Goal: Task Accomplishment & Management: Manage account settings

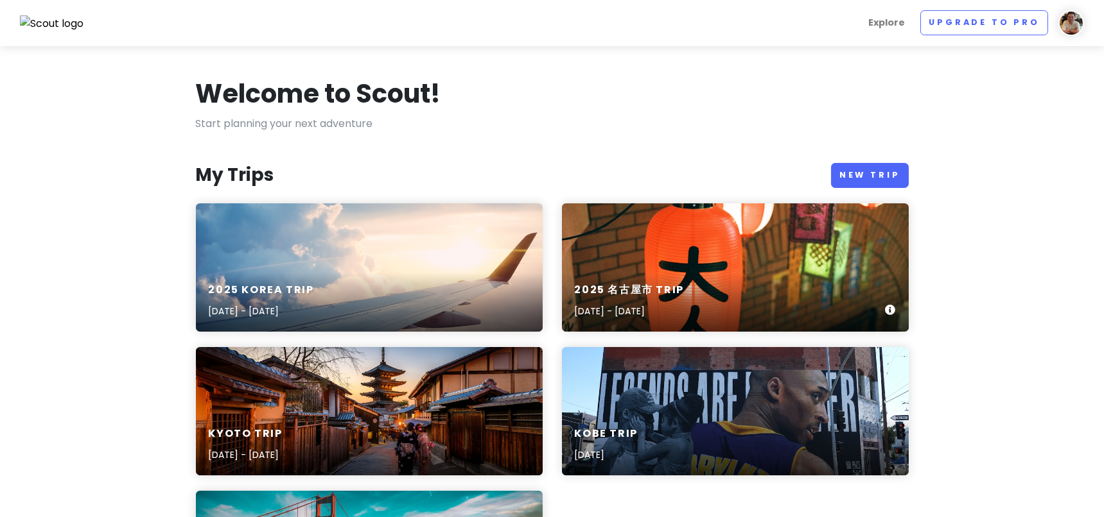
click at [654, 271] on div "2025 [GEOGRAPHIC_DATA] Trip [DATE] - [DATE]" at bounding box center [735, 301] width 347 height 61
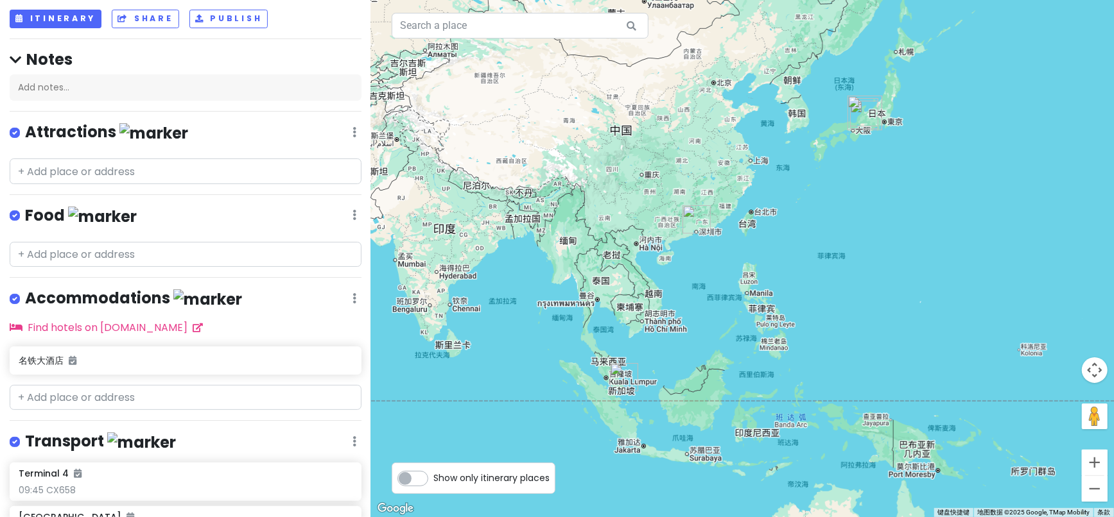
scroll to position [66, 0]
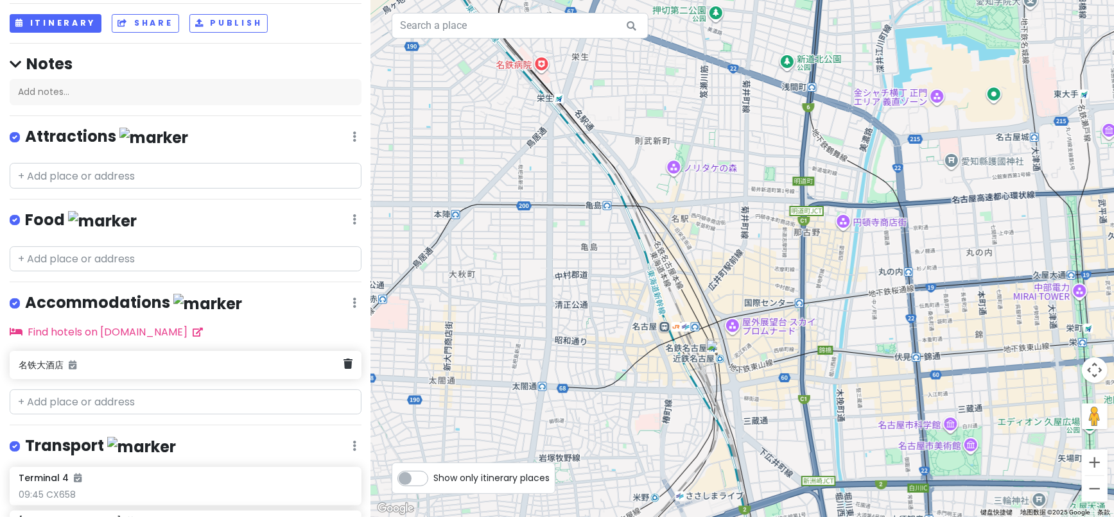
click at [47, 367] on div "名铁大酒店" at bounding box center [181, 365] width 325 height 18
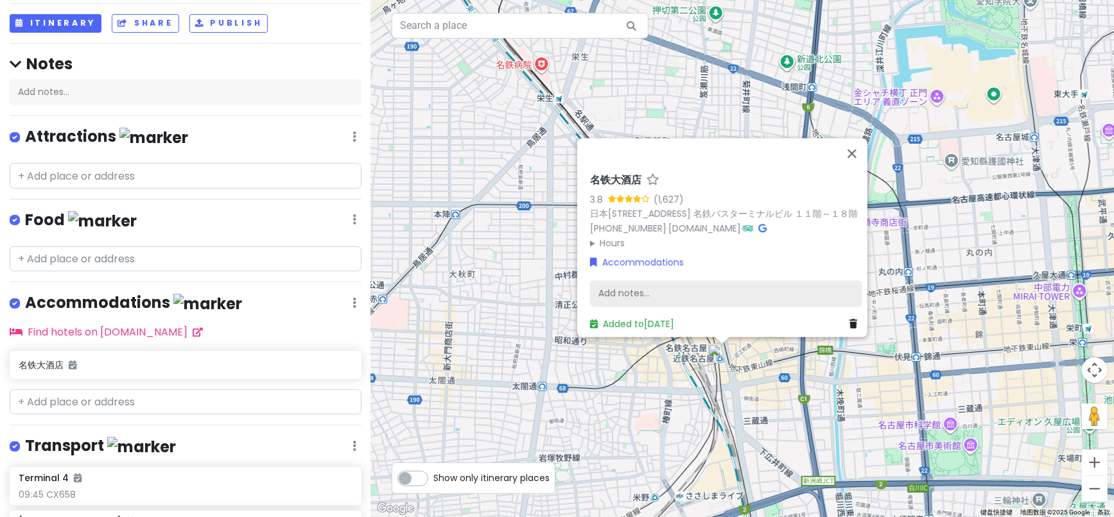
click at [618, 283] on div "Add notes..." at bounding box center [726, 294] width 272 height 27
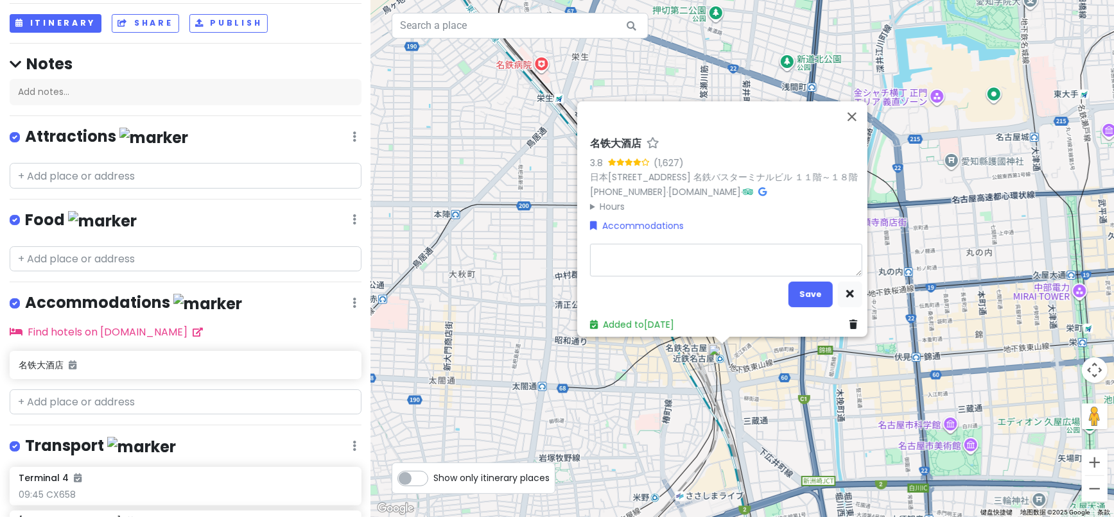
type textarea "x"
type textarea "[GEOGRAPHIC_DATA]"
type textarea "x"
type textarea "[GEOGRAPHIC_DATA]"
click at [813, 282] on button "Save" at bounding box center [810, 294] width 44 height 25
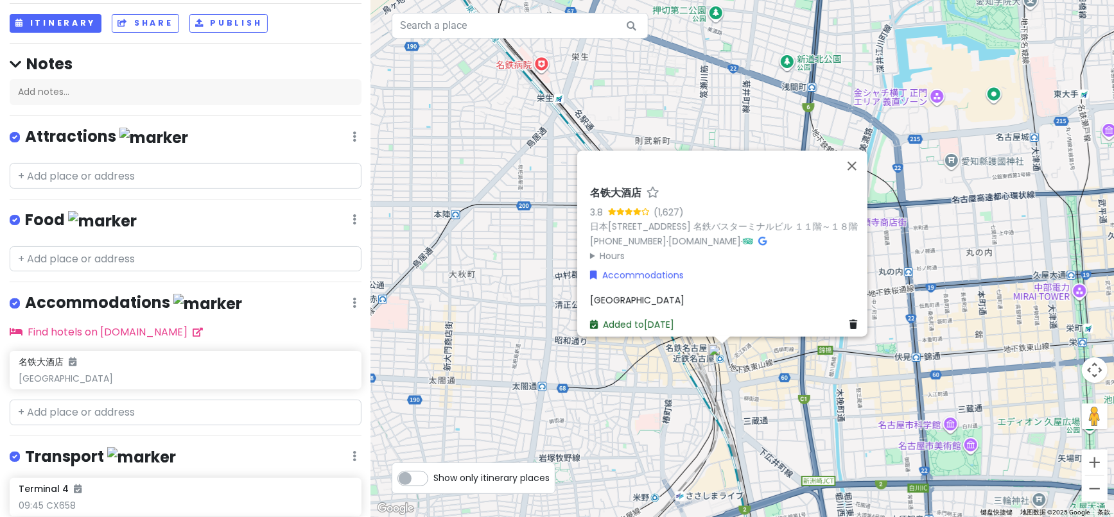
click at [632, 318] on link "Added to [DATE]" at bounding box center [632, 324] width 84 height 13
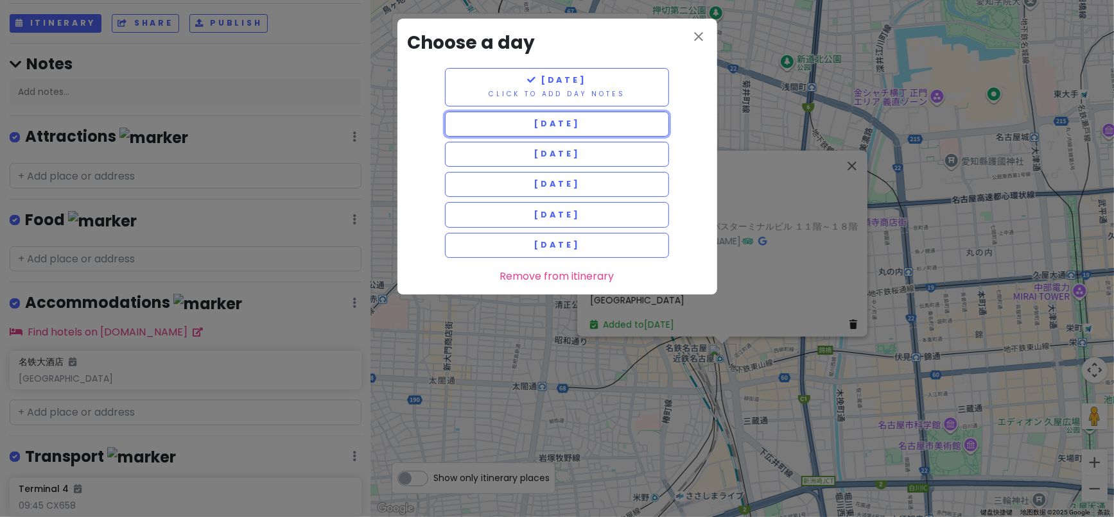
click at [539, 121] on span "[DATE]" at bounding box center [557, 123] width 46 height 11
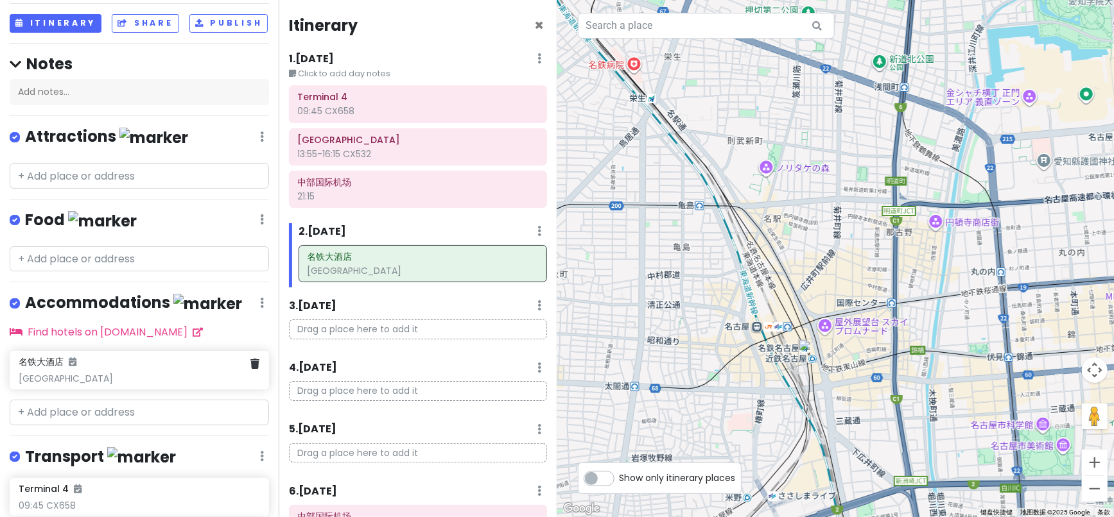
click at [96, 390] on div "名铁[GEOGRAPHIC_DATA]" at bounding box center [139, 370] width 259 height 39
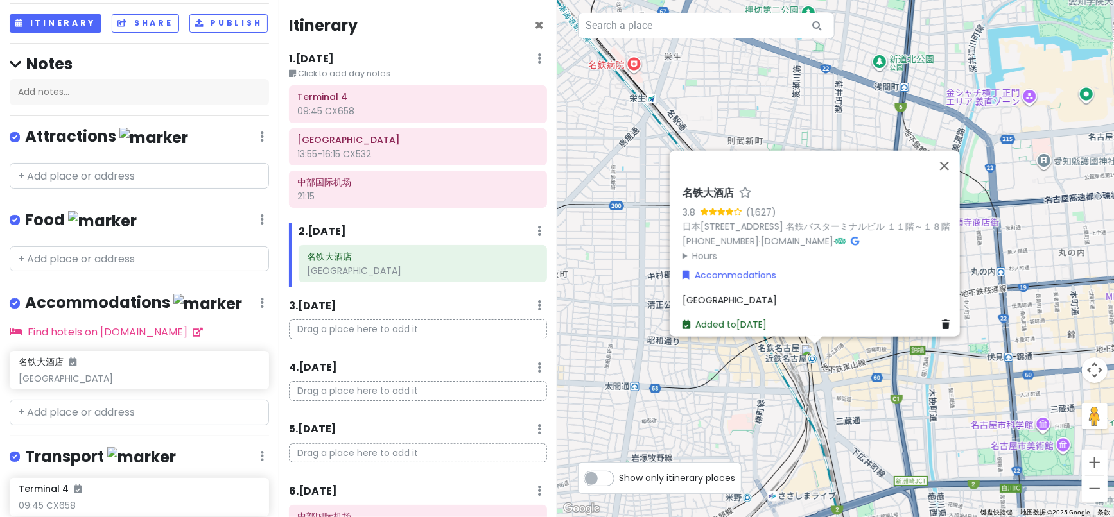
click at [706, 318] on link "Added to [DATE]" at bounding box center [724, 324] width 84 height 13
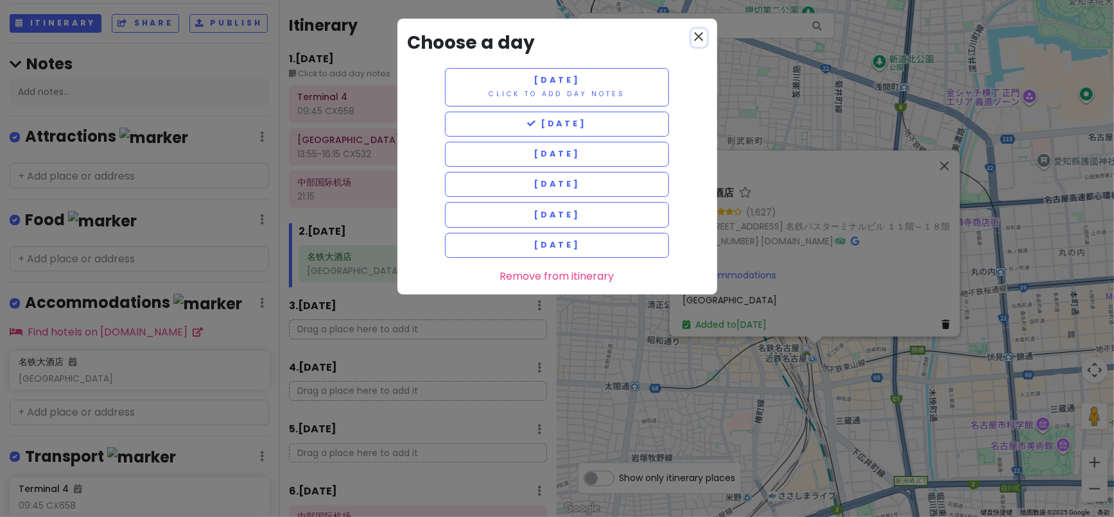
click at [701, 31] on icon "close" at bounding box center [698, 36] width 15 height 15
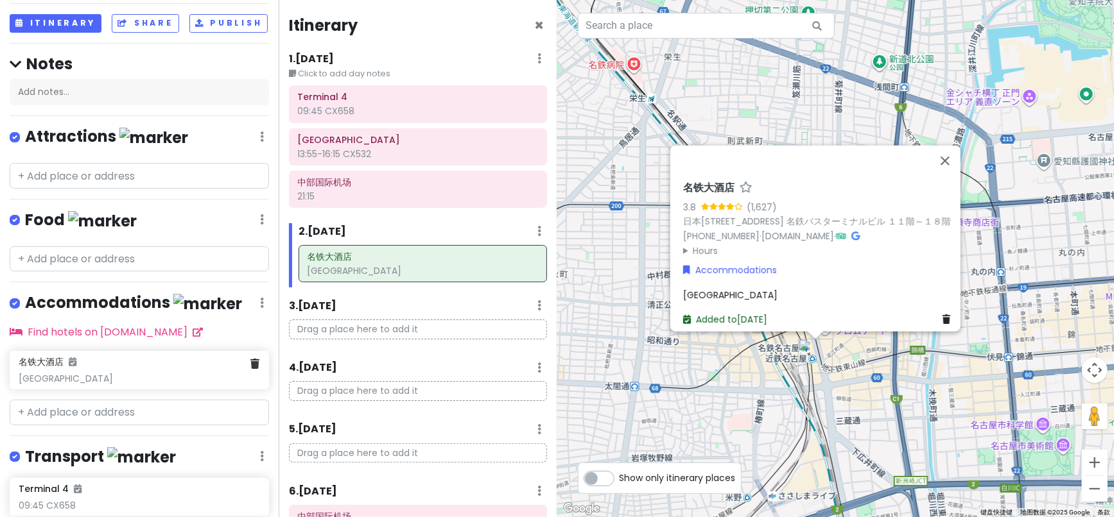
drag, startPoint x: 104, startPoint y: 381, endPoint x: 691, endPoint y: 312, distance: 591.5
click at [691, 313] on link "Added to [DATE]" at bounding box center [725, 319] width 84 height 13
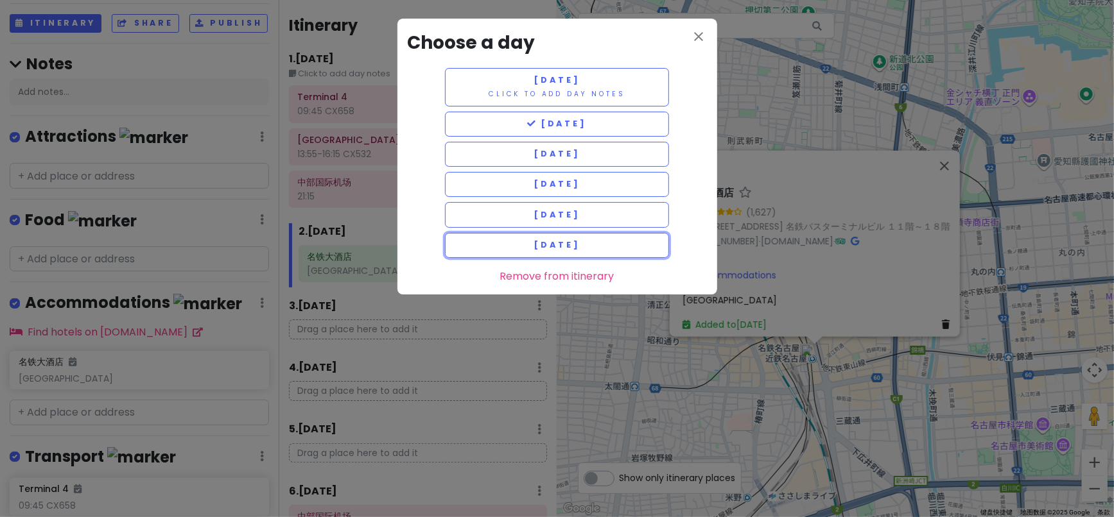
click at [582, 253] on button "[DATE]" at bounding box center [557, 245] width 225 height 25
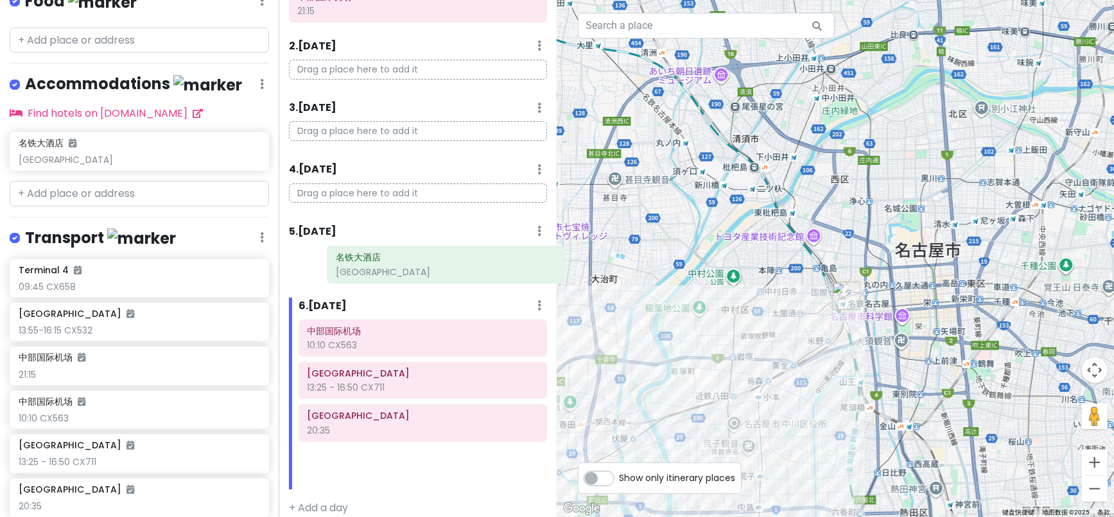
scroll to position [186, 0]
drag, startPoint x: 358, startPoint y: 463, endPoint x: 374, endPoint y: 269, distance: 194.6
click at [374, 269] on div "Itinerary × 1 . [DATE] Edit Day Notes Delete Day Click to add day notes Termina…" at bounding box center [418, 258] width 279 height 517
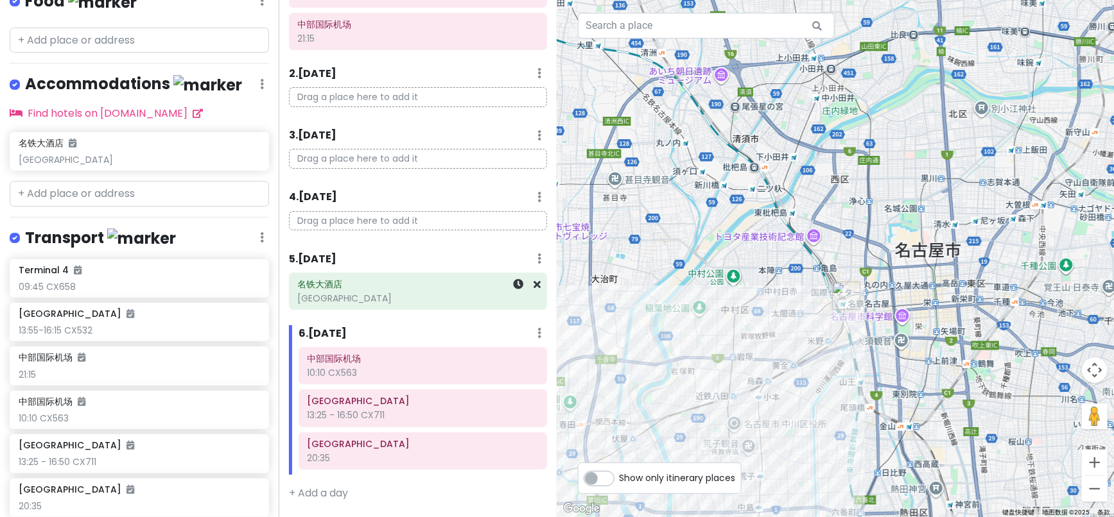
scroll to position [156, 0]
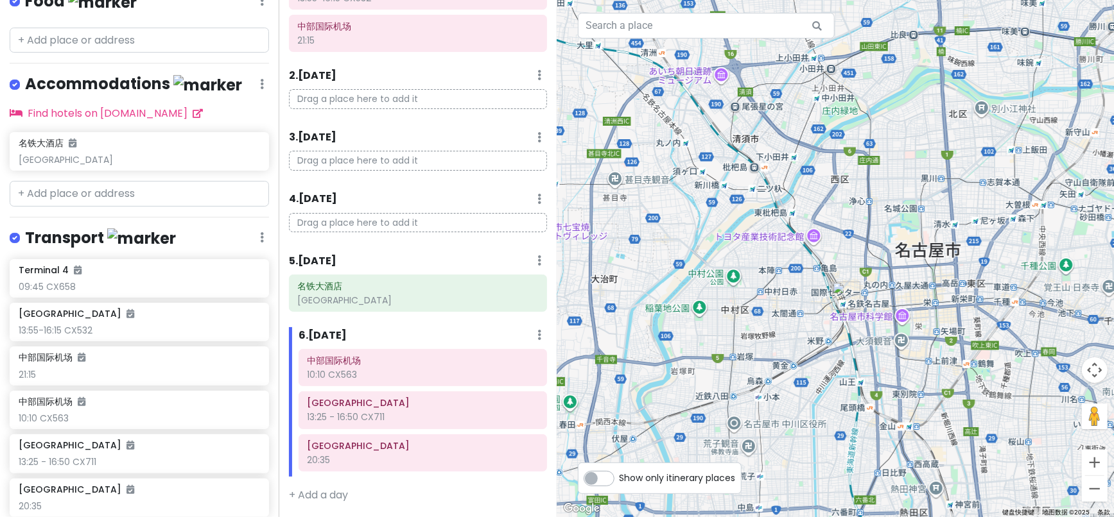
click at [358, 236] on div "Drag a place here to add it" at bounding box center [417, 228] width 277 height 30
drag, startPoint x: 343, startPoint y: 289, endPoint x: 345, endPoint y: 218, distance: 71.3
click at [345, 218] on div "Itinerary × 1 . [DATE] Edit Day Notes Delete Day Click to add day notes Termina…" at bounding box center [418, 258] width 279 height 517
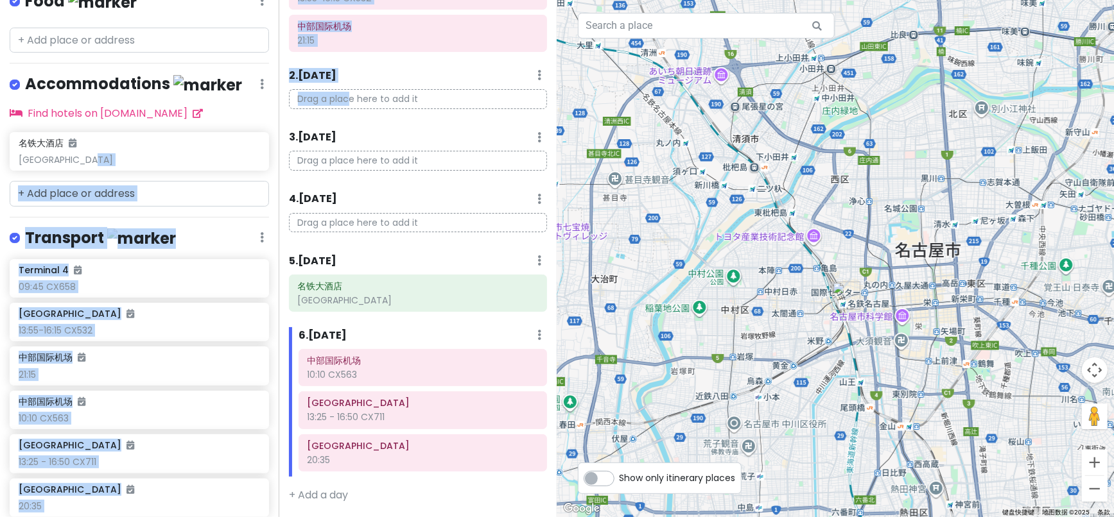
drag, startPoint x: 87, startPoint y: 166, endPoint x: 349, endPoint y: 107, distance: 267.9
click at [349, 107] on div "2025 名古屋市 Trip Private Change Dates Make a Copy Delete Trip Go Pro ⚡️ Give Feed…" at bounding box center [557, 258] width 1114 height 517
click at [195, 286] on div "Terminal 4 09:45 CX658" at bounding box center [139, 279] width 241 height 28
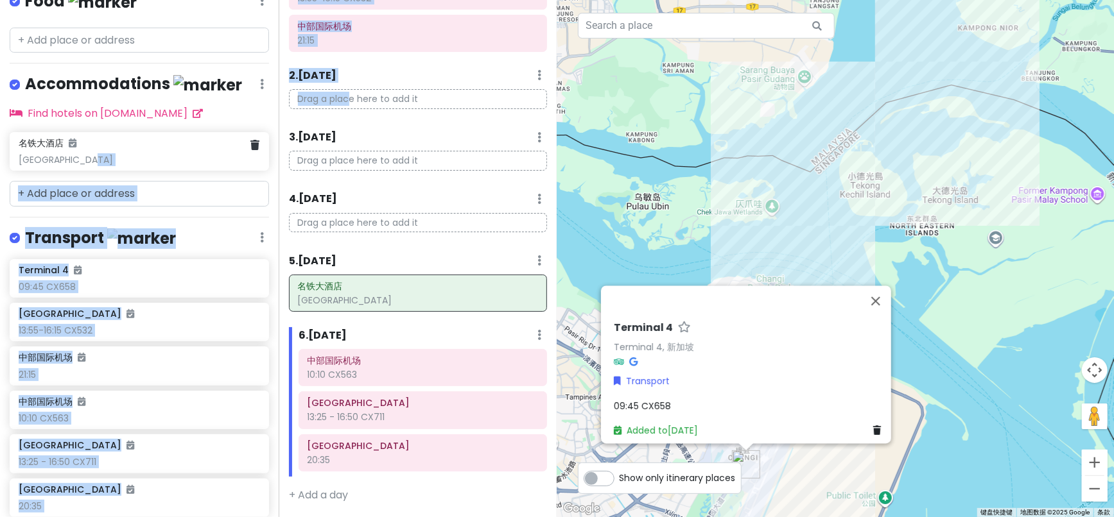
click at [71, 162] on div "[GEOGRAPHIC_DATA]" at bounding box center [139, 160] width 241 height 12
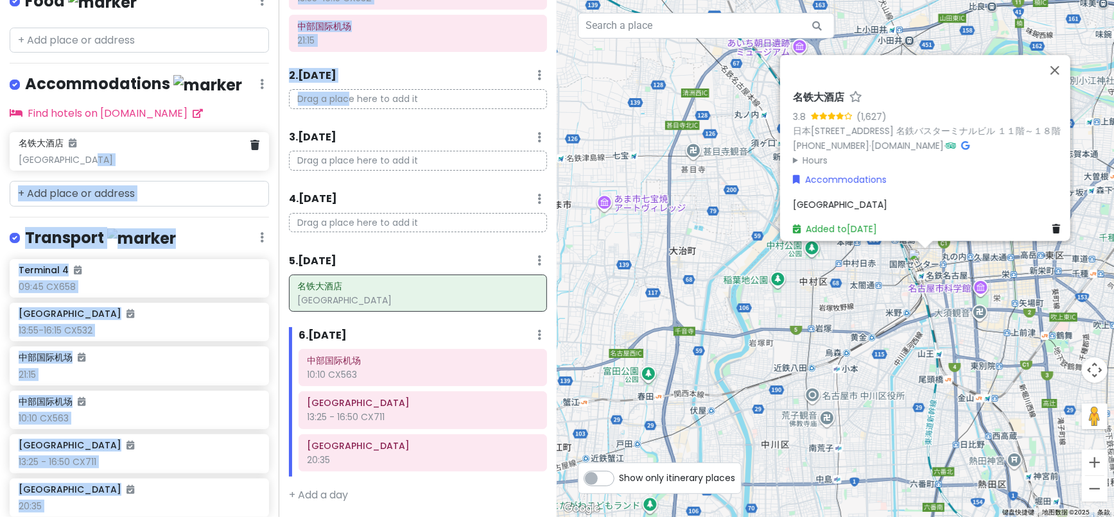
click at [63, 166] on div "[GEOGRAPHIC_DATA]" at bounding box center [139, 160] width 241 height 12
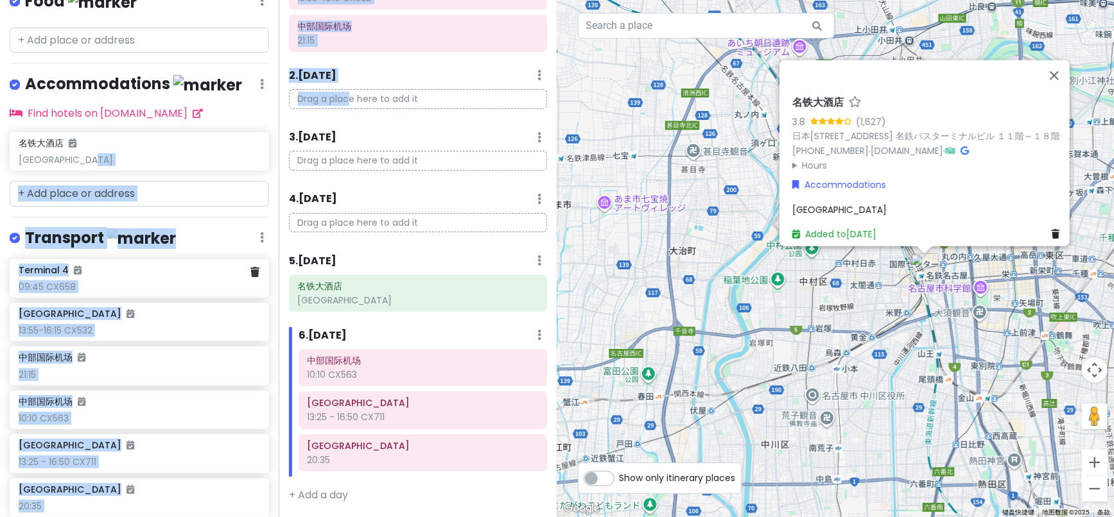
click at [186, 276] on div "Terminal 4" at bounding box center [139, 271] width 241 height 12
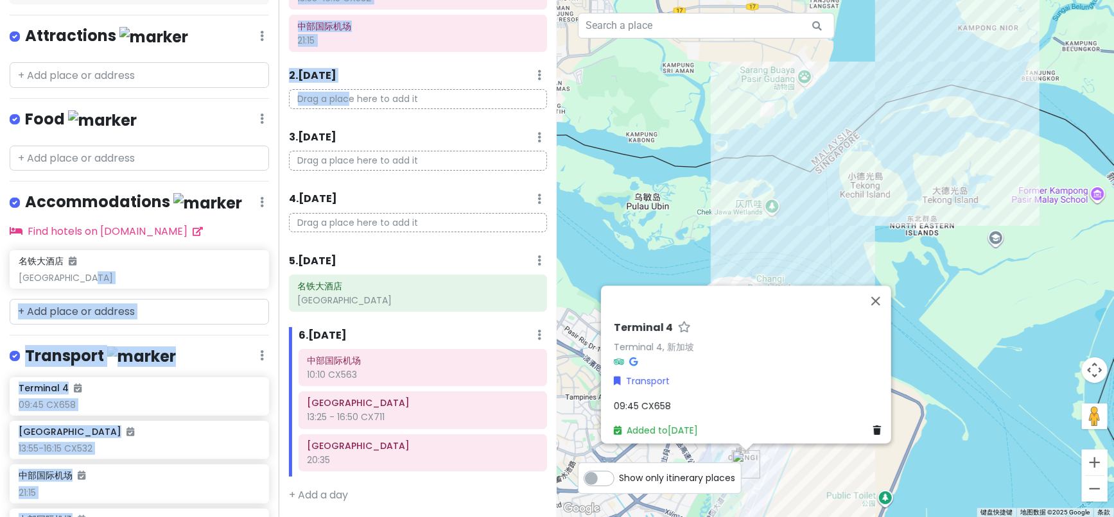
scroll to position [285, 0]
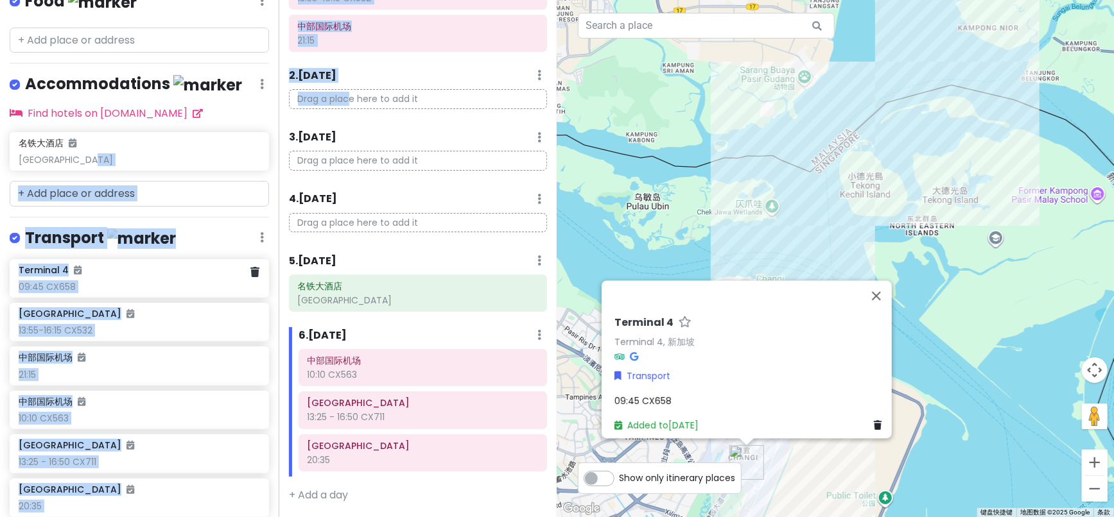
click at [126, 275] on div "Terminal 4" at bounding box center [139, 271] width 241 height 12
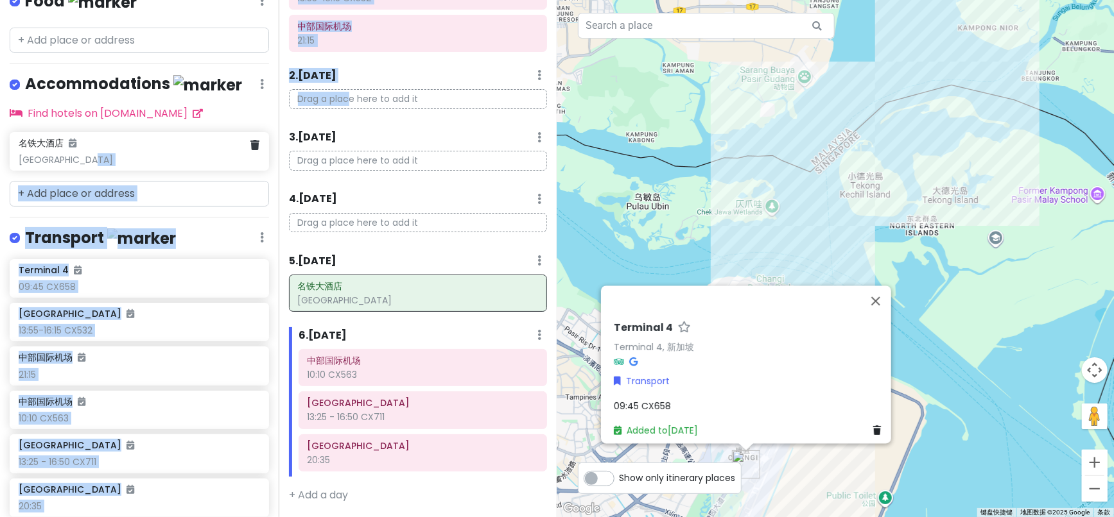
click at [49, 166] on div "[GEOGRAPHIC_DATA]" at bounding box center [139, 160] width 241 height 12
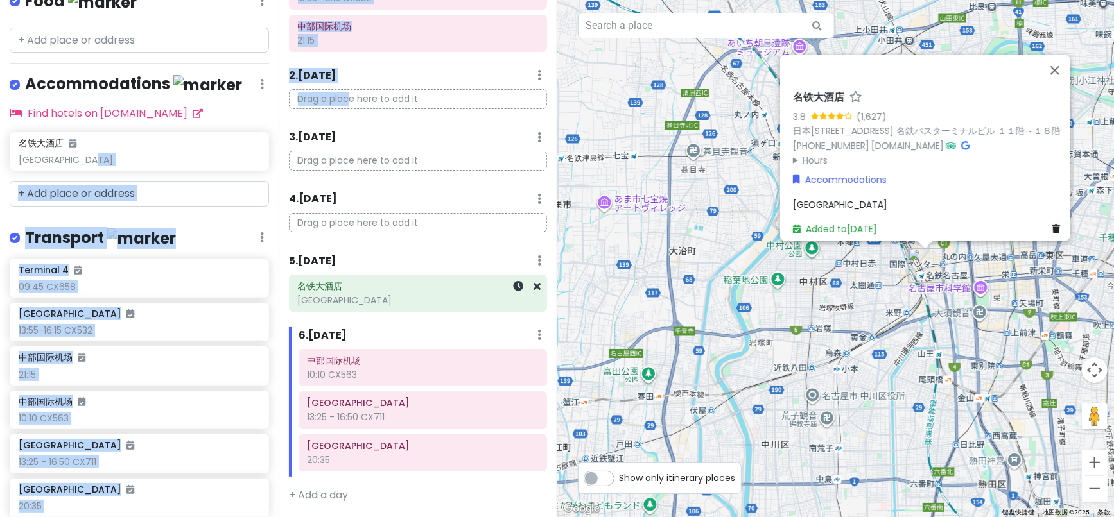
click at [375, 304] on div "[GEOGRAPHIC_DATA]" at bounding box center [418, 301] width 240 height 12
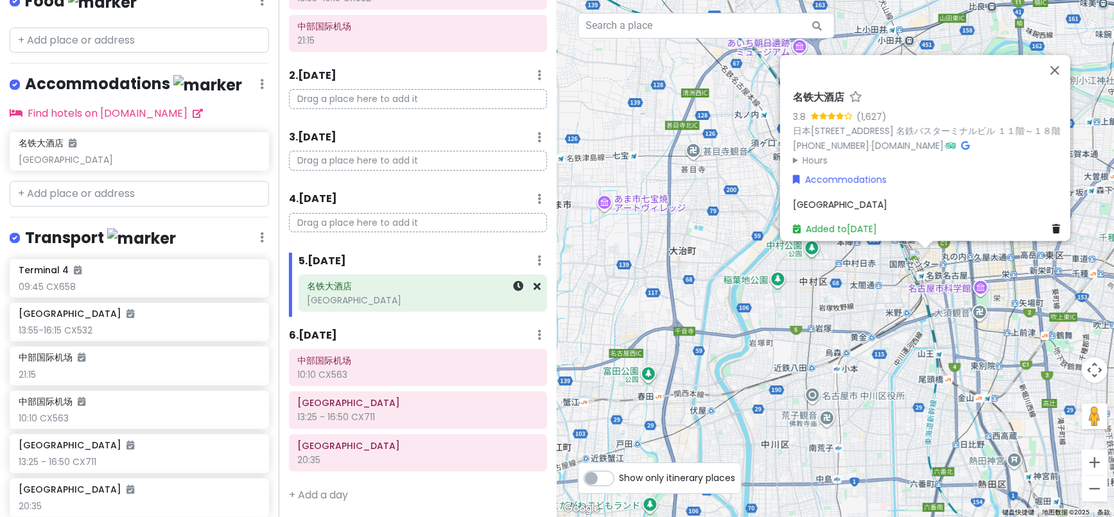
drag, startPoint x: 358, startPoint y: 302, endPoint x: 327, endPoint y: 299, distance: 30.9
click at [327, 299] on div "[GEOGRAPHIC_DATA]" at bounding box center [423, 301] width 230 height 12
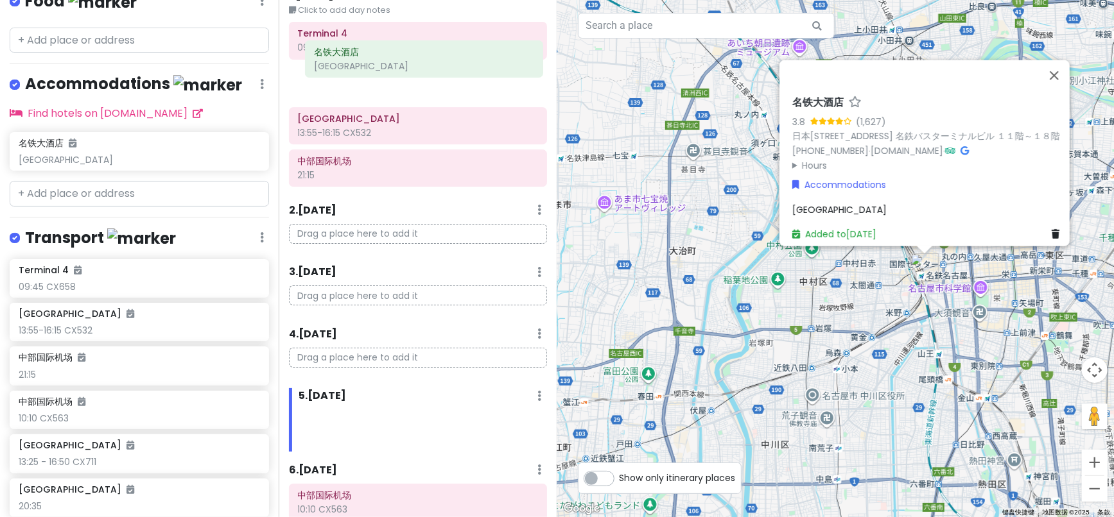
scroll to position [0, 0]
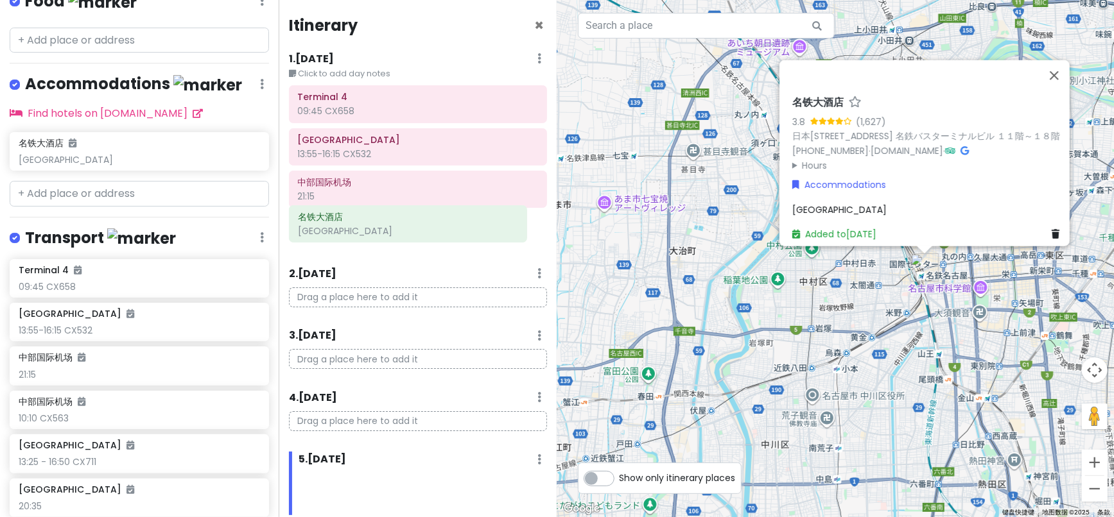
drag, startPoint x: 329, startPoint y: 300, endPoint x: 320, endPoint y: 232, distance: 68.6
click at [320, 232] on div "Itinerary × 1 . [DATE] Edit Day Notes Delete Day Click to add day notes Termina…" at bounding box center [418, 258] width 279 height 517
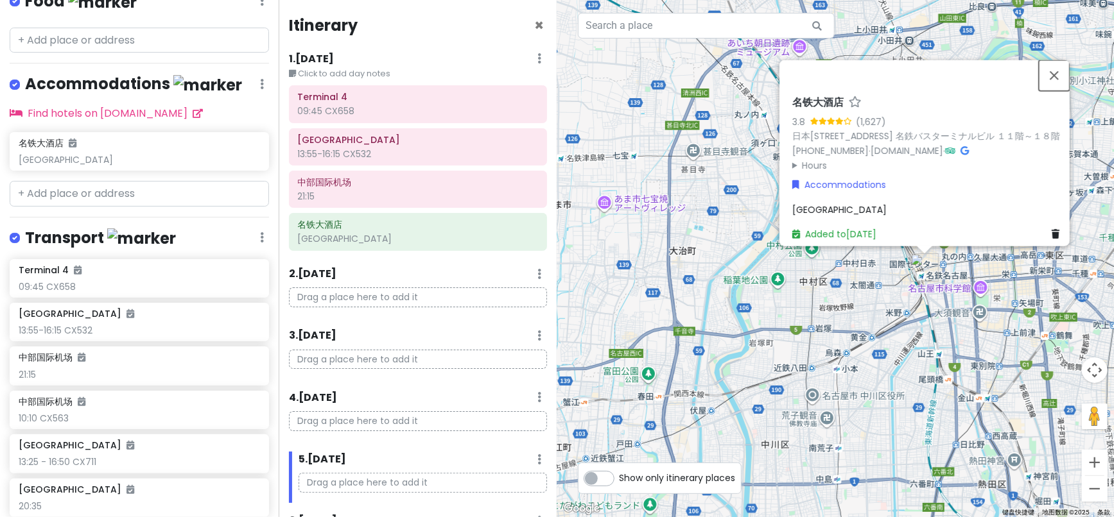
click at [1059, 60] on button "关闭" at bounding box center [1054, 75] width 31 height 31
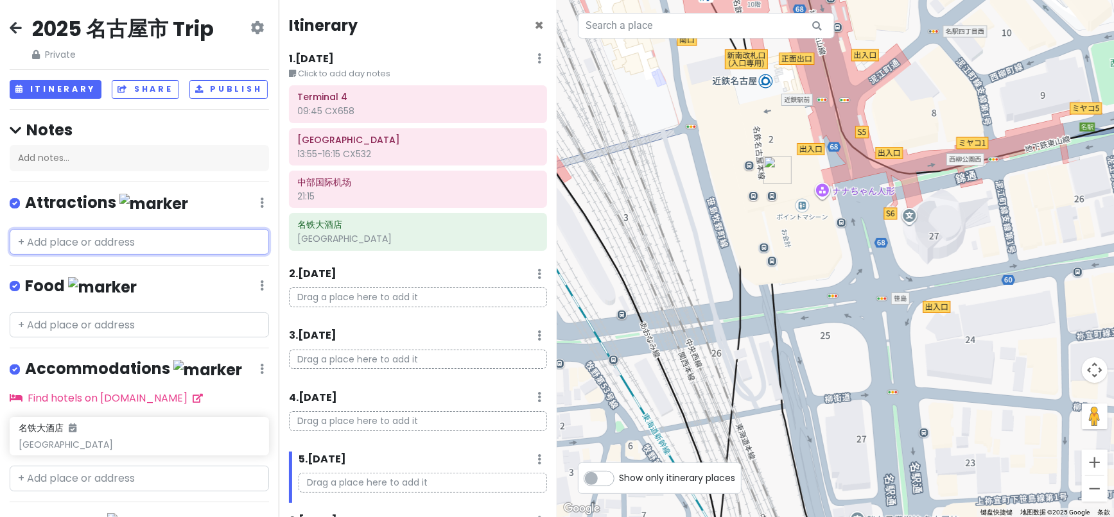
click at [60, 250] on input "text" at bounding box center [139, 242] width 259 height 26
paste input "[GEOGRAPHIC_DATA]"
type input "[GEOGRAPHIC_DATA]"
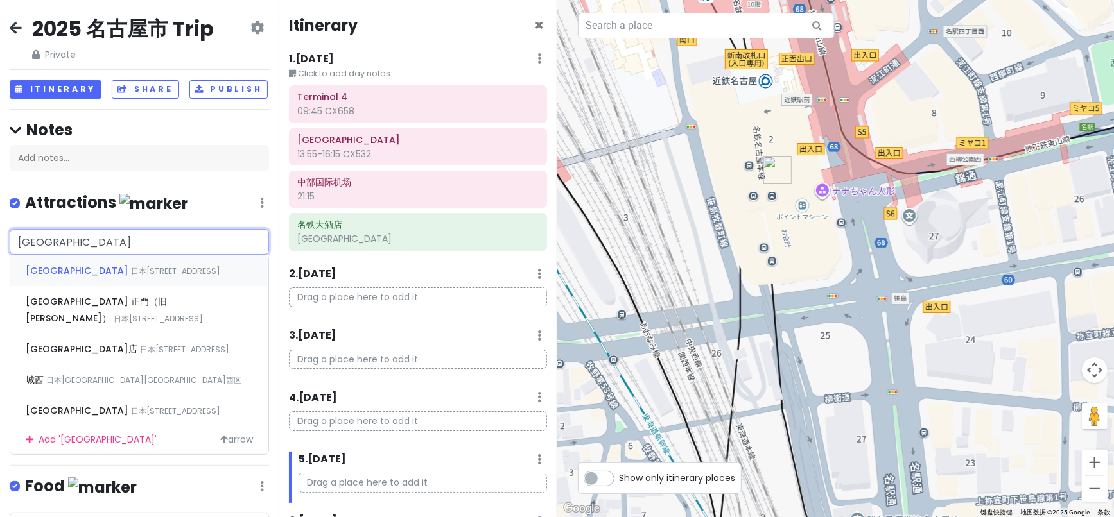
click at [131, 277] on span "日本[STREET_ADDRESS]" at bounding box center [175, 271] width 89 height 11
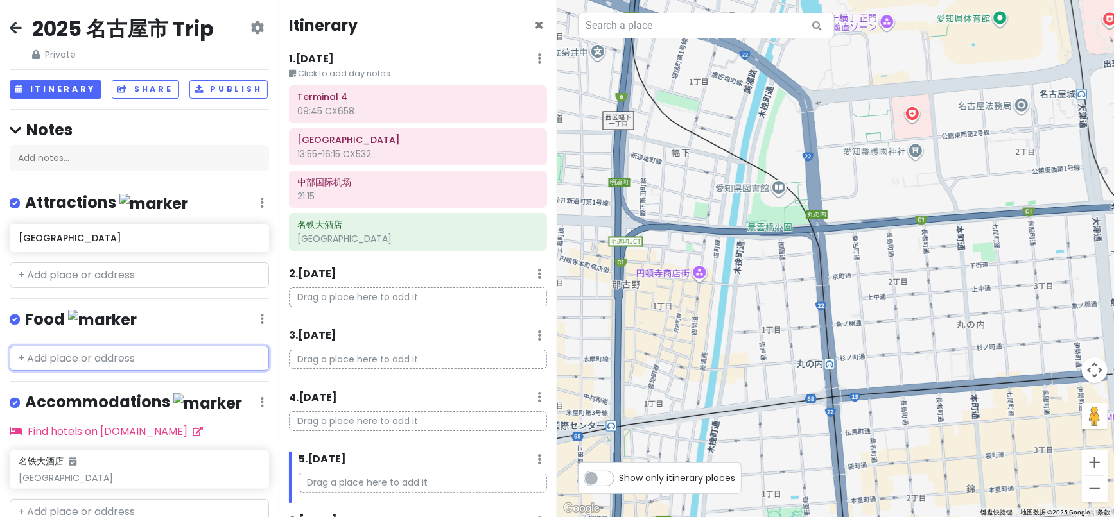
click at [42, 372] on input "text" at bounding box center [139, 359] width 259 height 26
paste input "矢场とん [PERSON_NAME]"
type input "矢场とん [PERSON_NAME]"
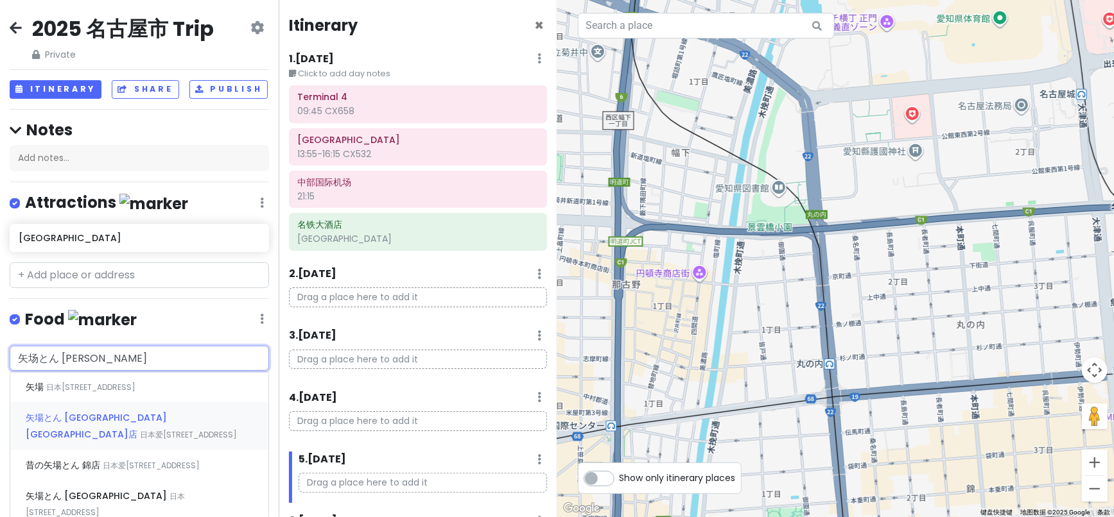
click at [135, 393] on span "日本爱[STREET_ADDRESS]" at bounding box center [90, 387] width 89 height 11
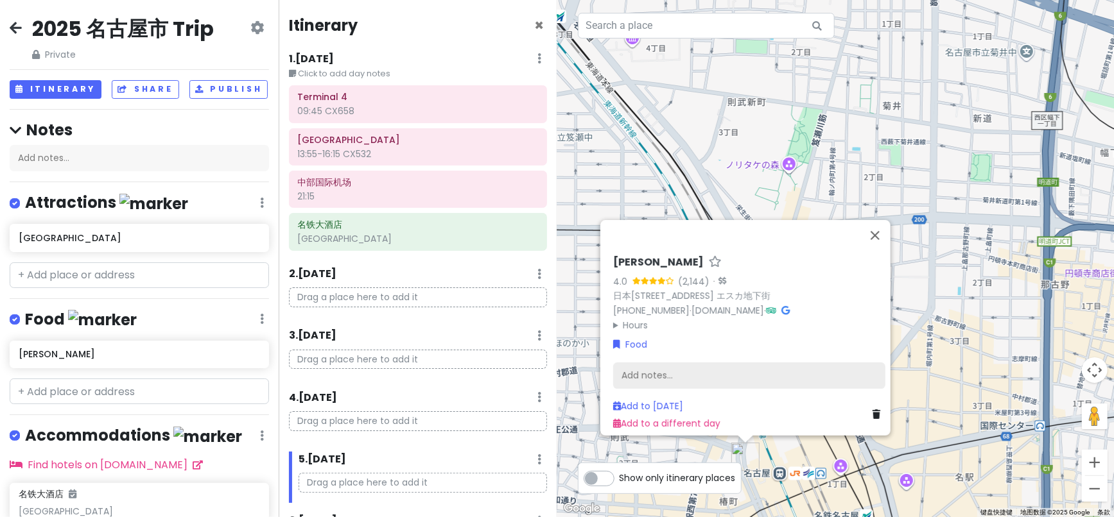
click at [661, 368] on div "Add notes..." at bounding box center [749, 376] width 272 height 27
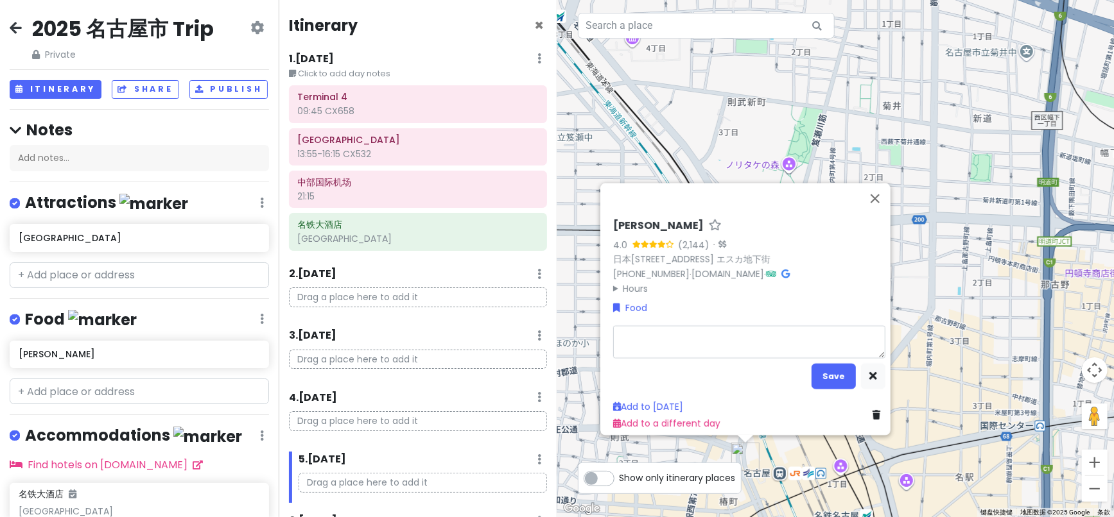
type textarea "x"
type textarea "味噌猪排"
click at [835, 371] on button "Save" at bounding box center [834, 376] width 44 height 25
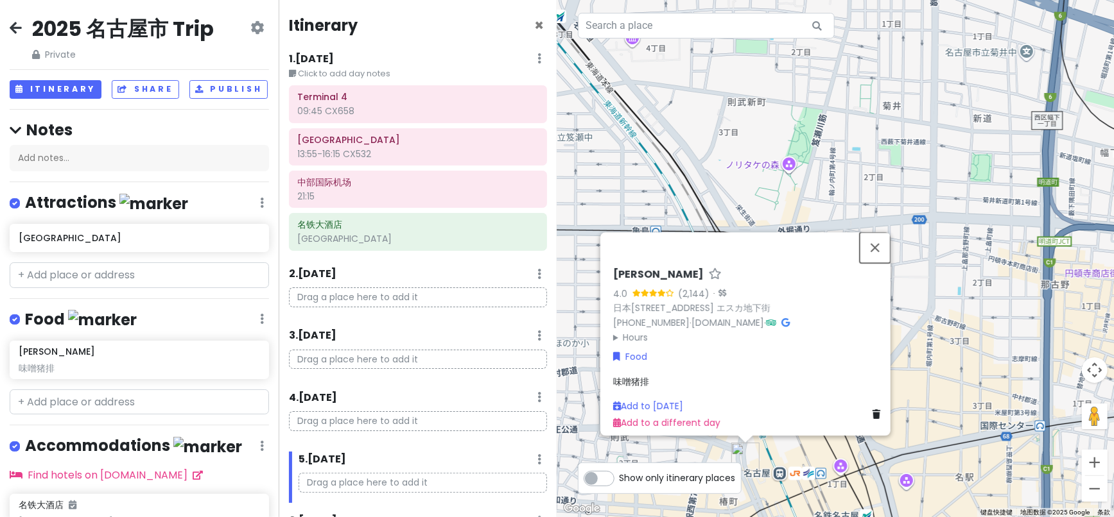
click at [883, 232] on button "关闭" at bounding box center [875, 247] width 31 height 31
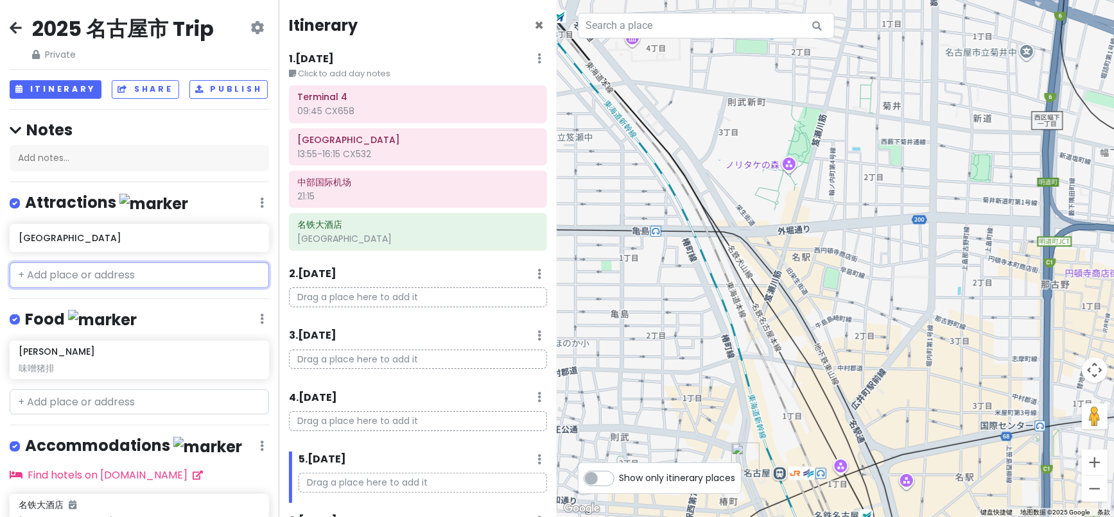
click at [61, 288] on input "text" at bounding box center [139, 276] width 259 height 26
paste input "荣商圈"
type input "荣商圈"
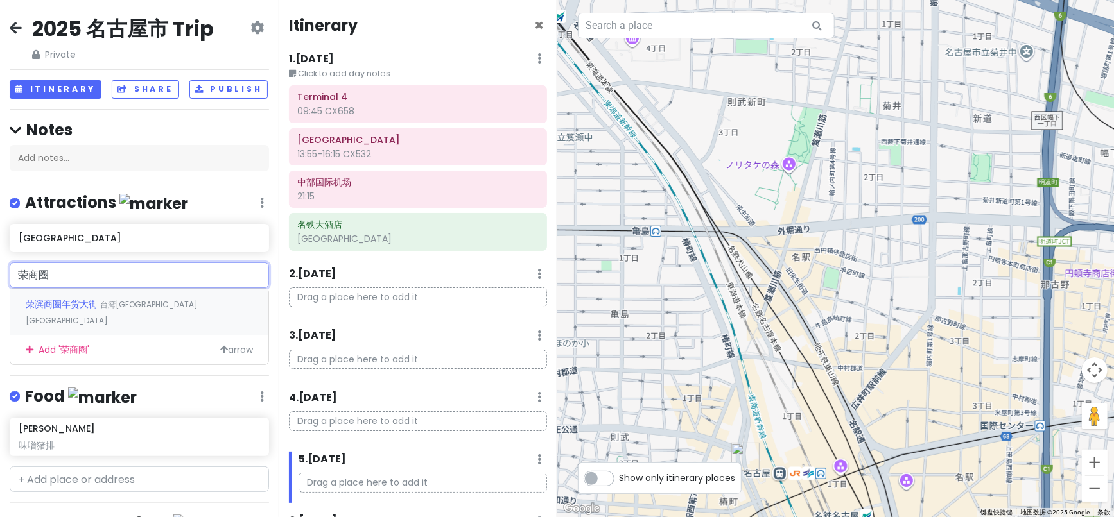
click at [35, 311] on span "荣滨商圈年货大街" at bounding box center [63, 304] width 74 height 13
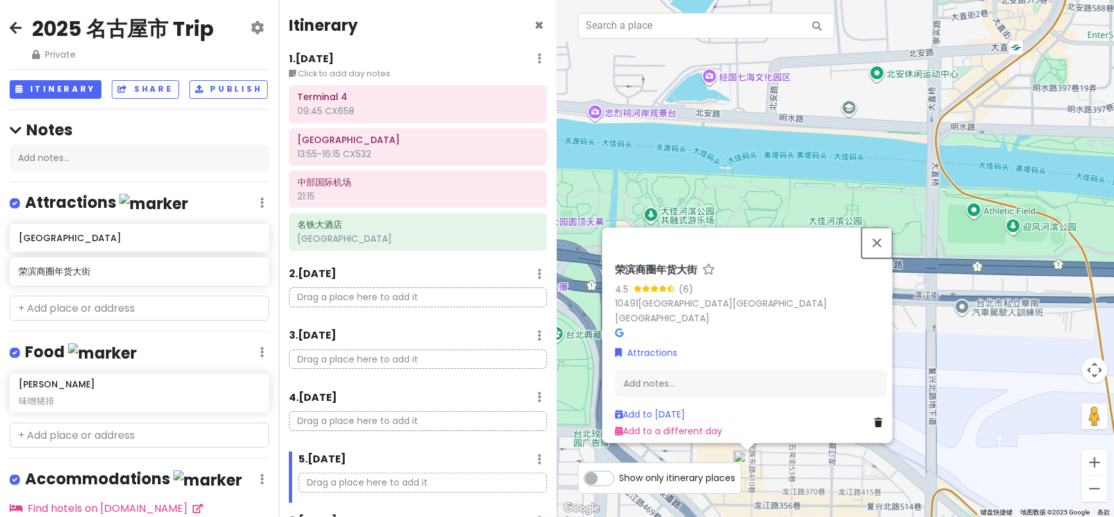
click at [885, 251] on button "关闭" at bounding box center [877, 243] width 31 height 31
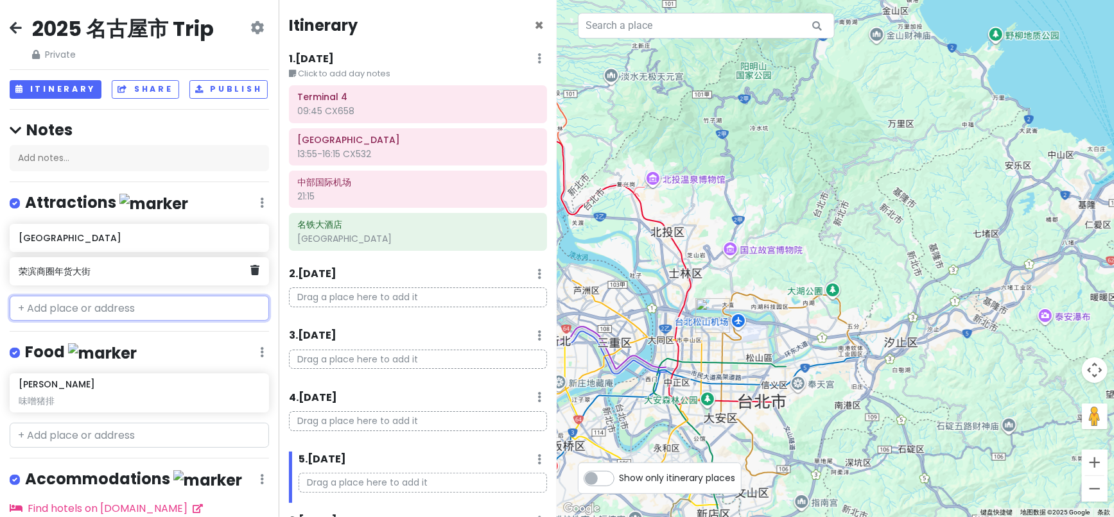
click at [94, 277] on h6 "荣滨商圈年货大街" at bounding box center [135, 272] width 232 height 12
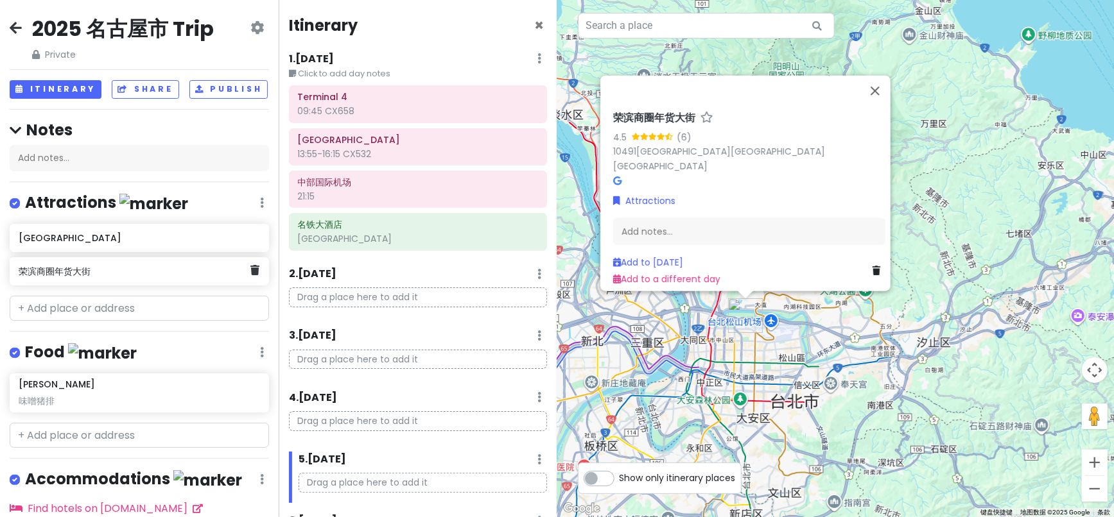
click at [250, 275] on icon at bounding box center [254, 270] width 9 height 10
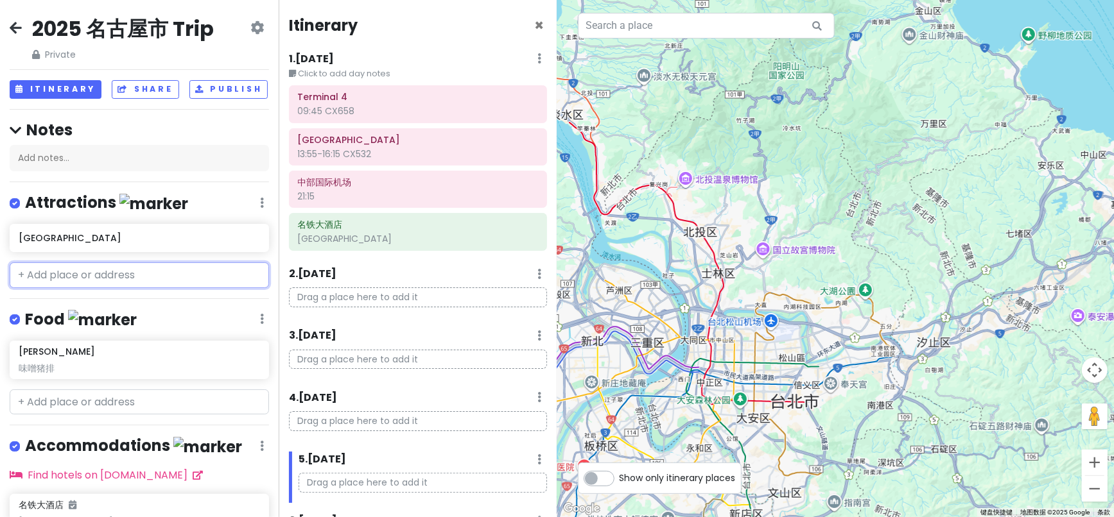
drag, startPoint x: 39, startPoint y: 283, endPoint x: 137, endPoint y: 307, distance: 100.4
click at [40, 283] on input "text" at bounding box center [139, 276] width 259 height 26
paste input "荣商圈"
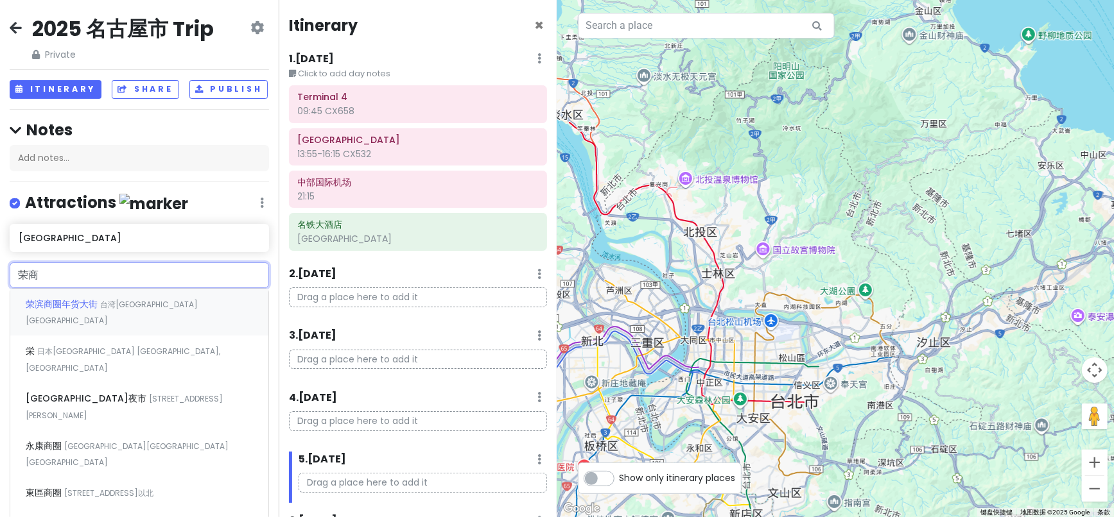
type input "[PERSON_NAME]"
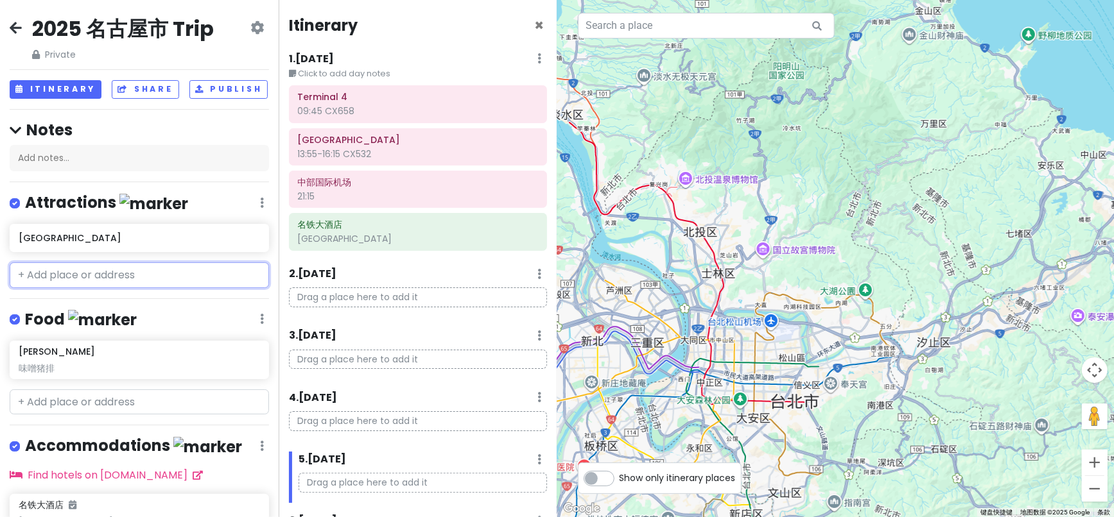
click at [94, 283] on input "text" at bounding box center [139, 276] width 259 height 26
paste input "世界の山ちゃん"
type input "世界の山ちゃん"
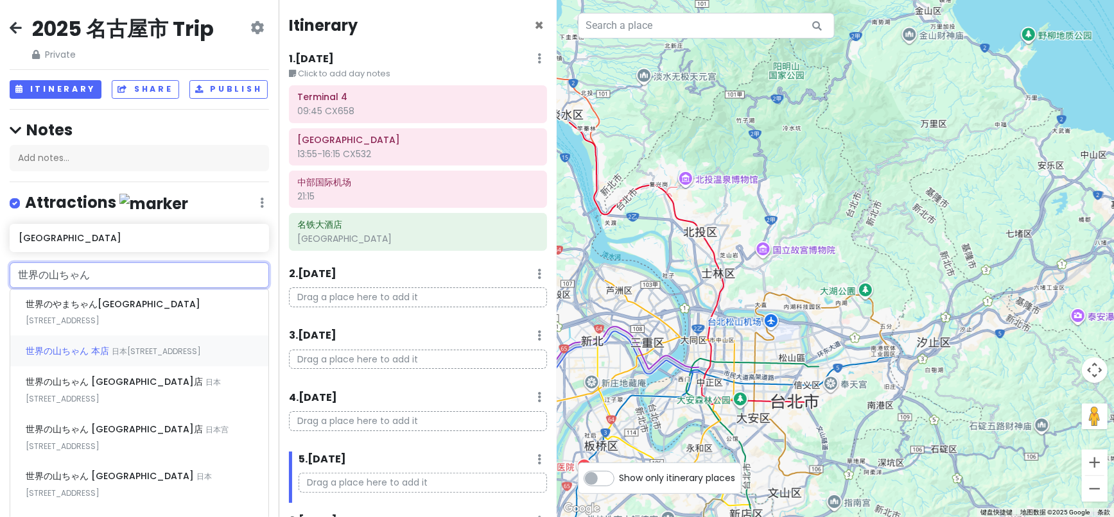
click at [100, 326] on span "日本[STREET_ADDRESS]" at bounding box center [63, 320] width 74 height 11
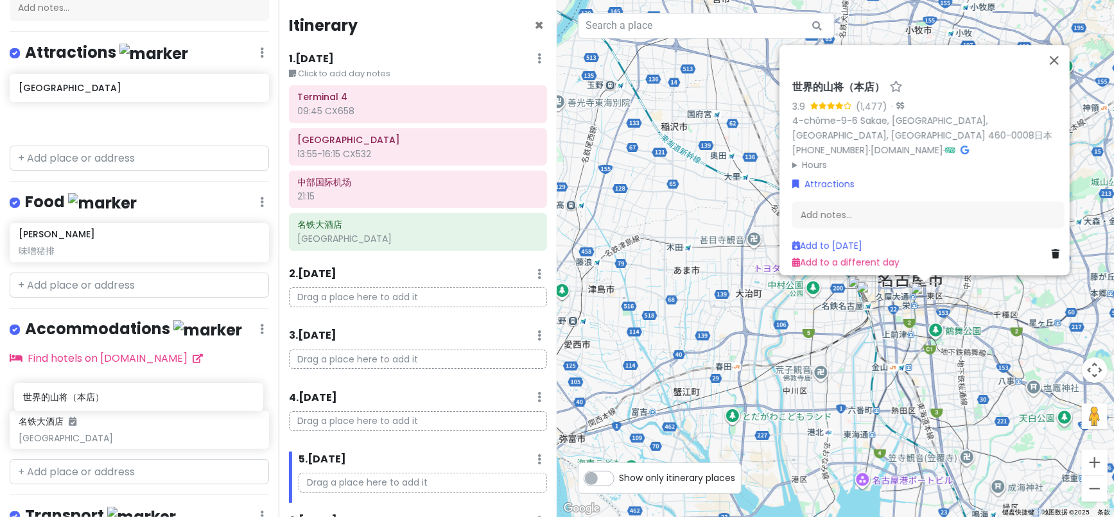
scroll to position [150, 0]
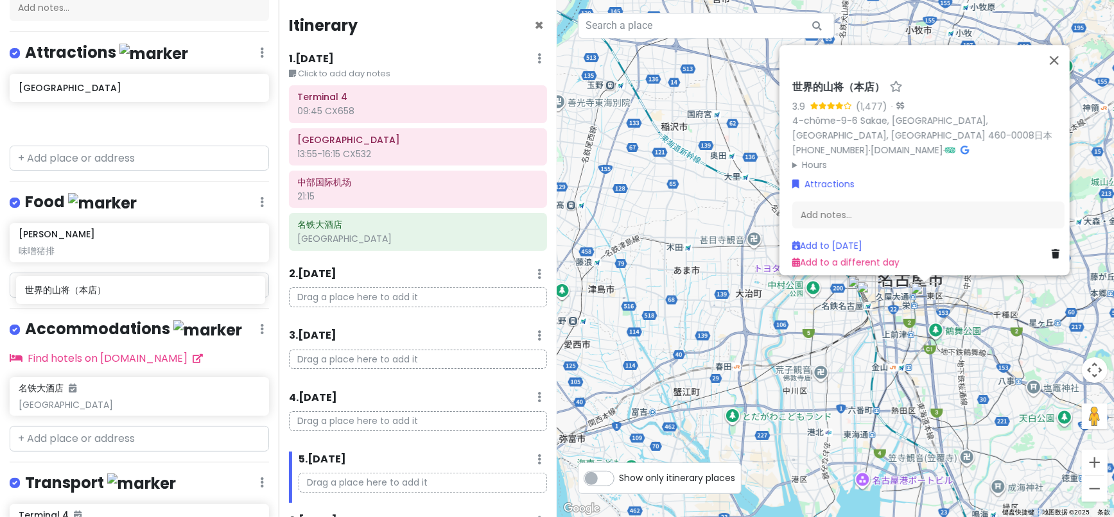
drag, startPoint x: 49, startPoint y: 286, endPoint x: 56, endPoint y: 295, distance: 10.5
click at [56, 295] on div "2025 名古屋市 Trip Private Change Dates Make a Copy Delete Trip Go Pro ⚡️ Give Feed…" at bounding box center [139, 258] width 279 height 517
click at [844, 205] on div "Add notes..." at bounding box center [928, 215] width 272 height 27
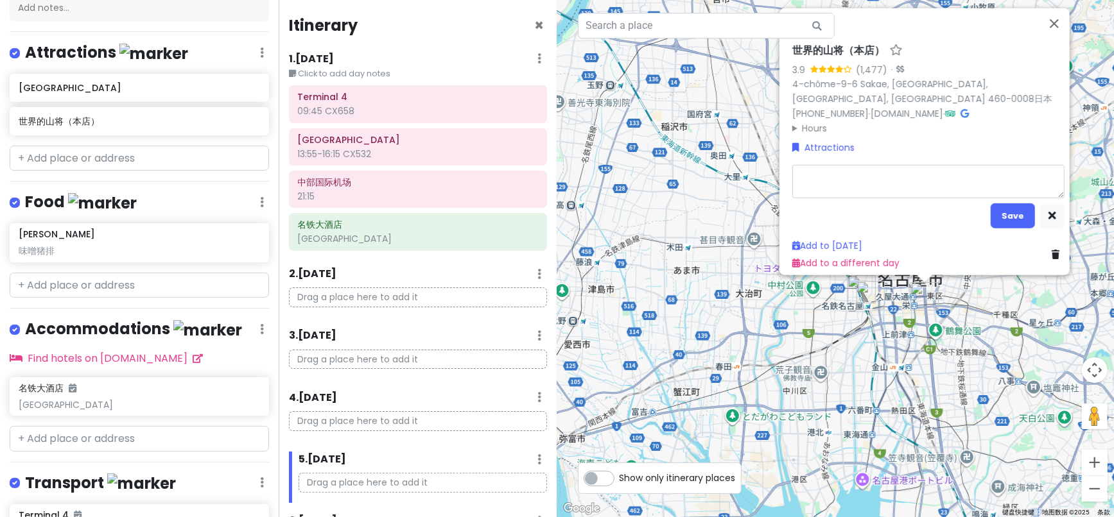
type textarea "x"
type textarea "手羽先鸡翅+串烧"
click at [1004, 211] on button "Save" at bounding box center [1013, 216] width 44 height 25
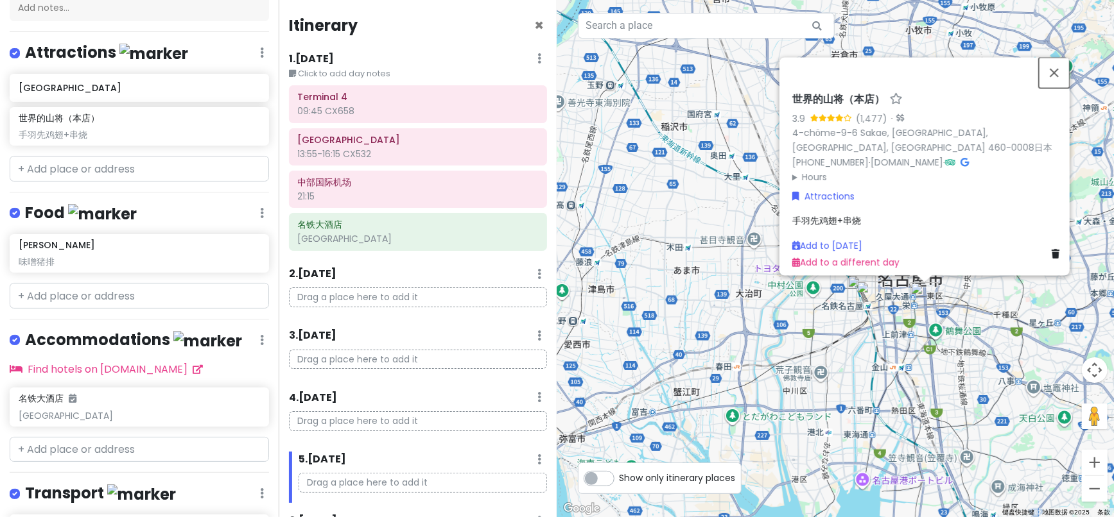
click at [1062, 67] on button "关闭" at bounding box center [1054, 72] width 31 height 31
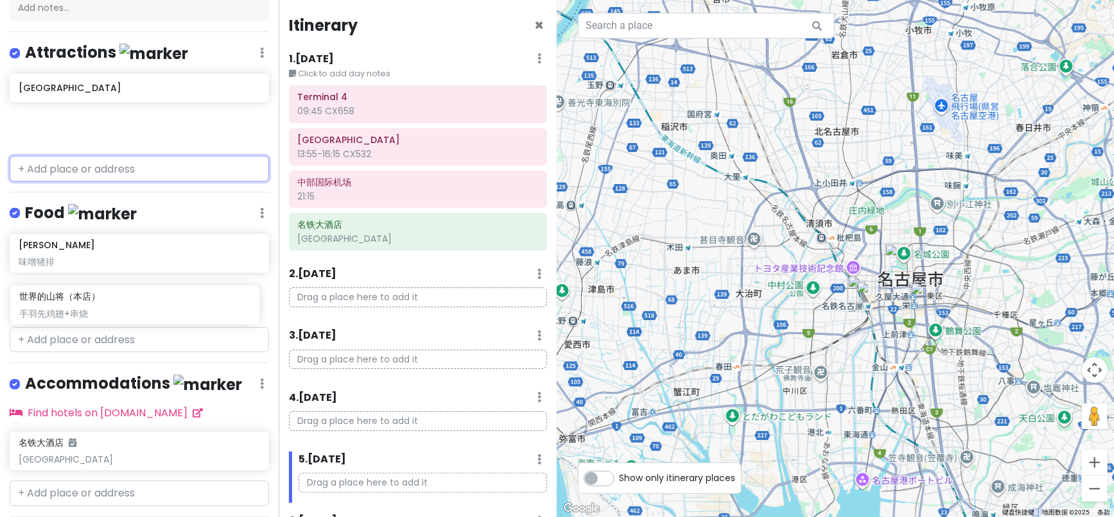
drag, startPoint x: 59, startPoint y: 144, endPoint x: 60, endPoint y: 313, distance: 168.9
click at [60, 313] on div "2025 名古屋市 Trip Private Change Dates Make a Copy Delete Trip Go Pro ⚡️ Give Feed…" at bounding box center [139, 258] width 279 height 517
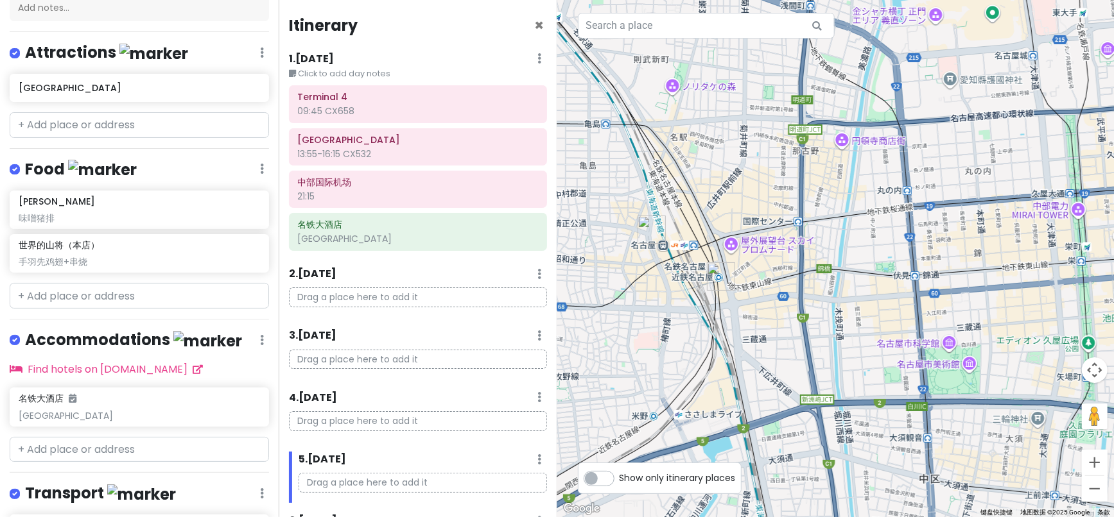
drag, startPoint x: 723, startPoint y: 281, endPoint x: 866, endPoint y: 263, distance: 144.4
click at [866, 263] on div at bounding box center [835, 258] width 557 height 517
click at [88, 138] on input "text" at bounding box center [139, 125] width 259 height 26
paste input "[GEOGRAPHIC_DATA]"
type input "[GEOGRAPHIC_DATA]"
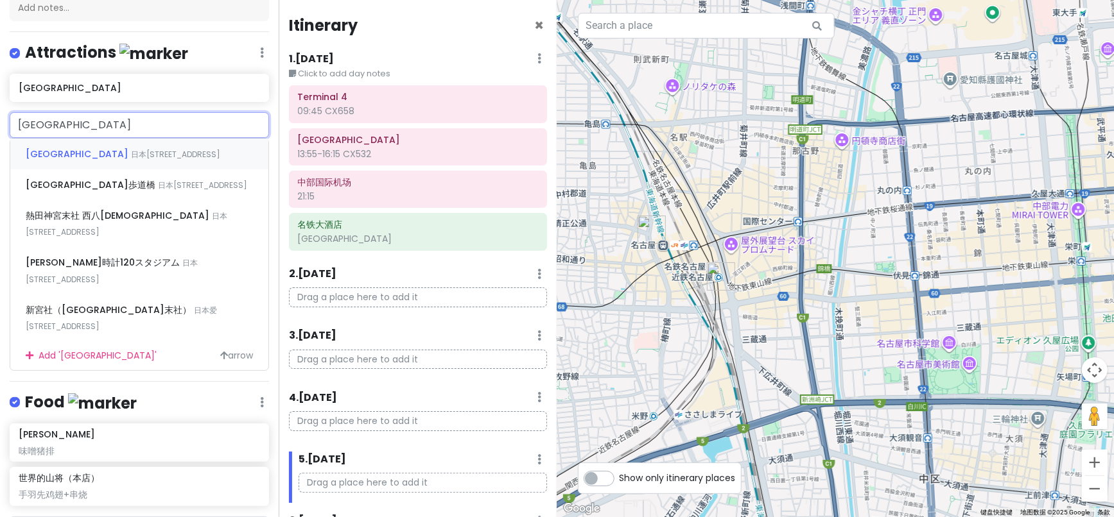
click at [131, 160] on span "日本[STREET_ADDRESS]" at bounding box center [175, 154] width 89 height 11
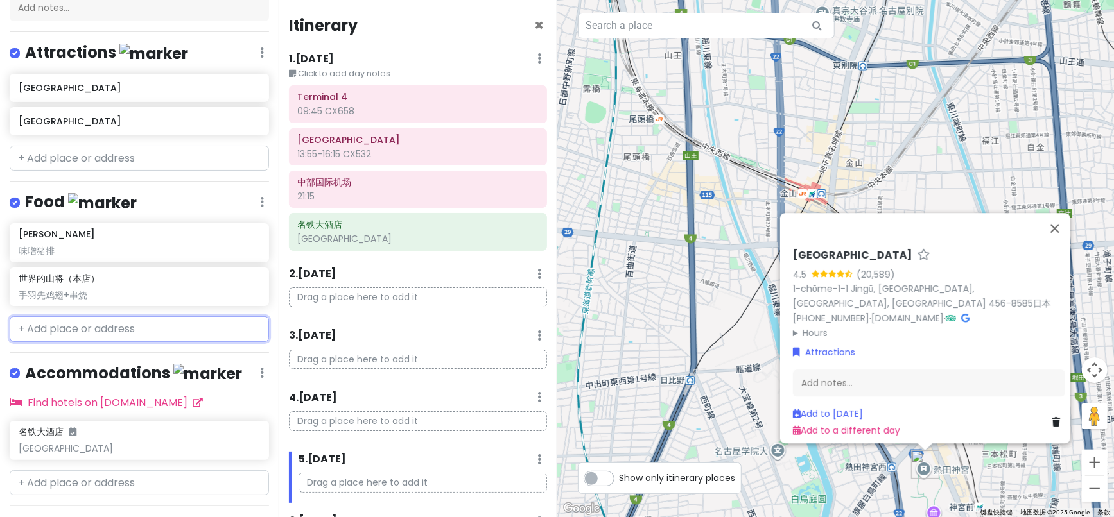
click at [63, 331] on input "text" at bounding box center [139, 330] width 259 height 26
paste input "きしめん Kishimen"
type input "きしめん Kishimen"
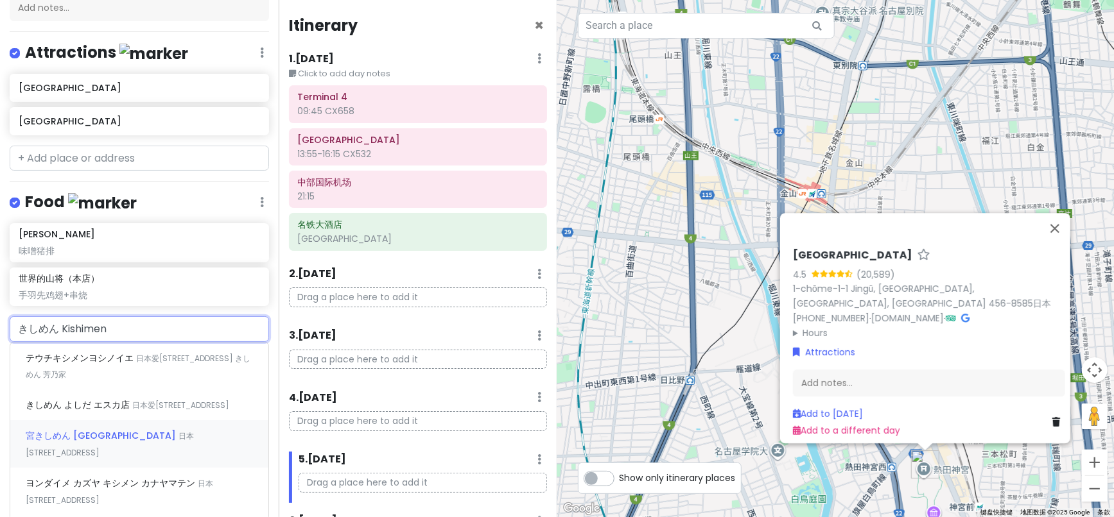
click at [161, 468] on div "宮きしめん [GEOGRAPHIC_DATA] 日本[STREET_ADDRESS]" at bounding box center [139, 445] width 258 height 48
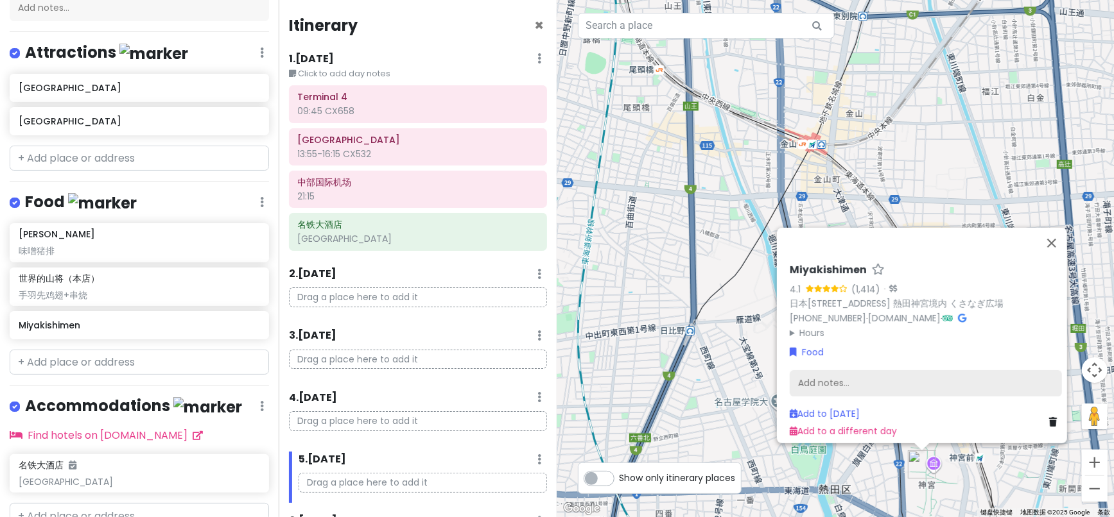
click at [813, 385] on div "Add notes..." at bounding box center [926, 383] width 272 height 27
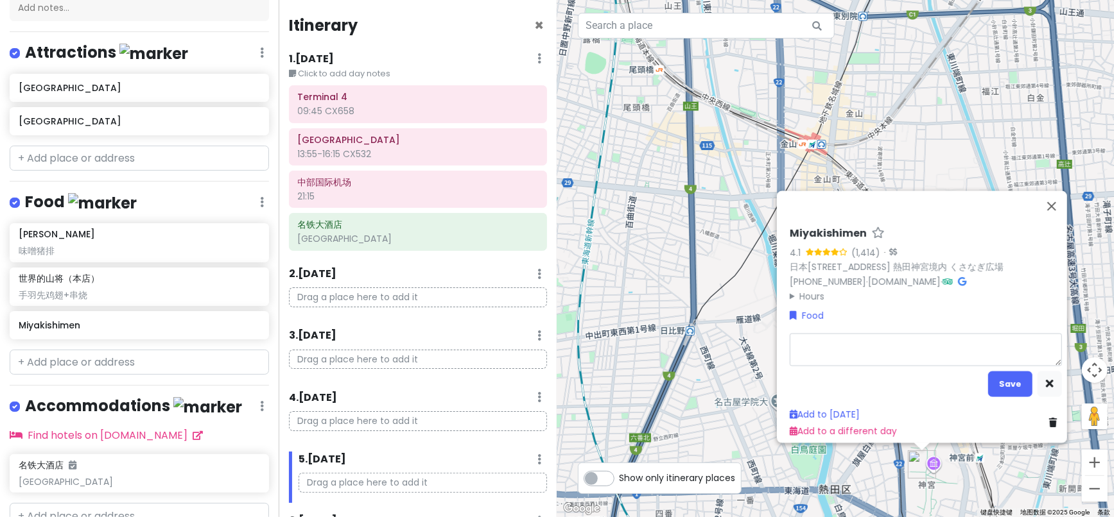
type textarea "x"
type textarea "宫面（"
type textarea "x"
type textarea "宫面"
type textarea "x"
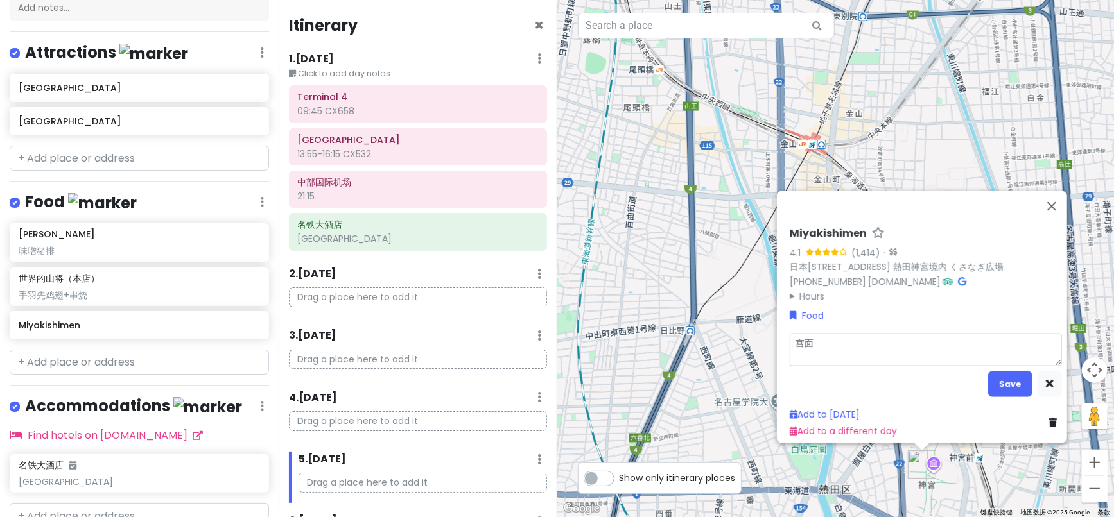
type textarea "宫"
type textarea "x"
type textarea "宫M"
type textarea "x"
type textarea "宫MA"
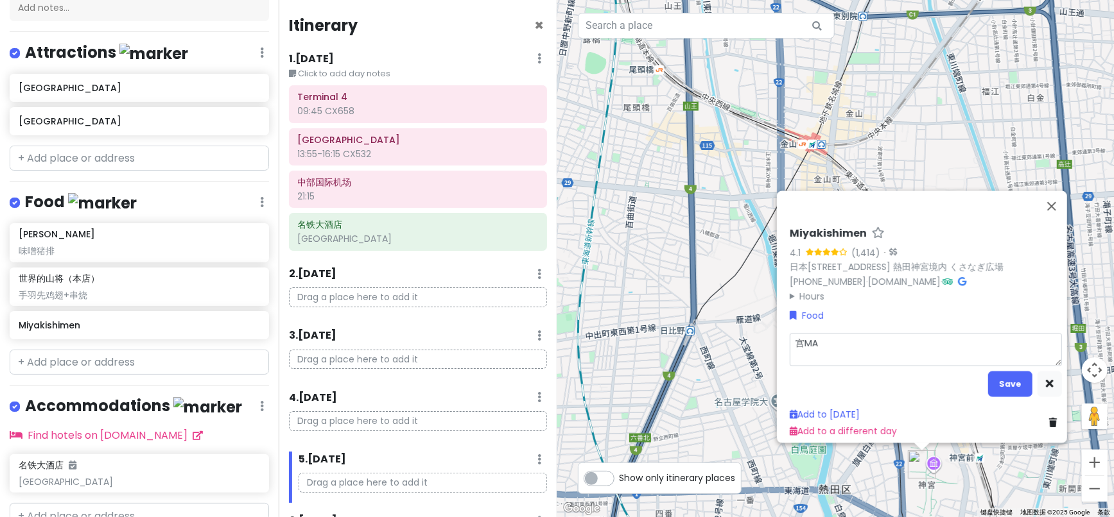
type textarea "x"
type textarea "宫M"
type textarea "x"
type textarea "宫"
type textarea "x"
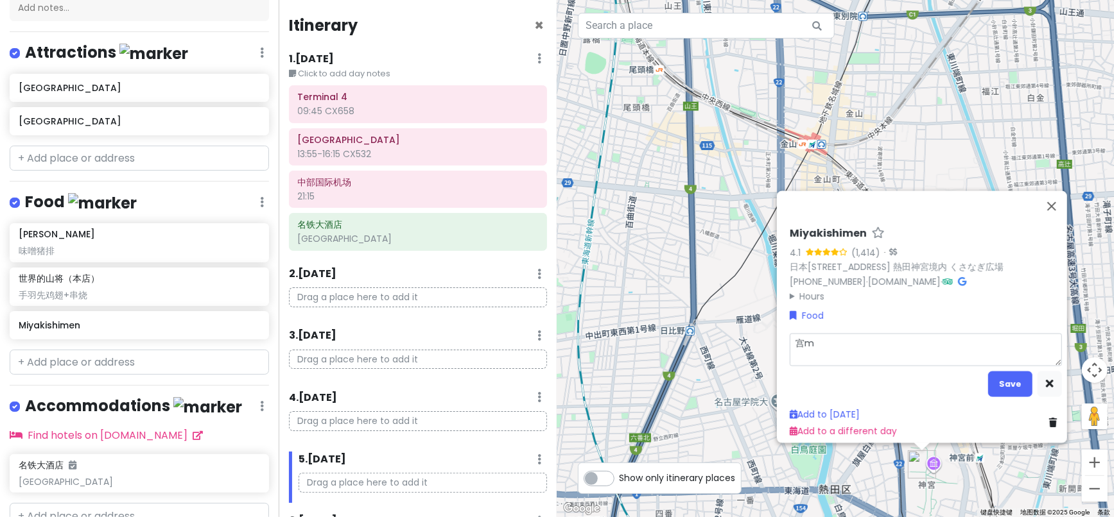
type textarea "宫"
type textarea "x"
type textarea "g"
type textarea "x"
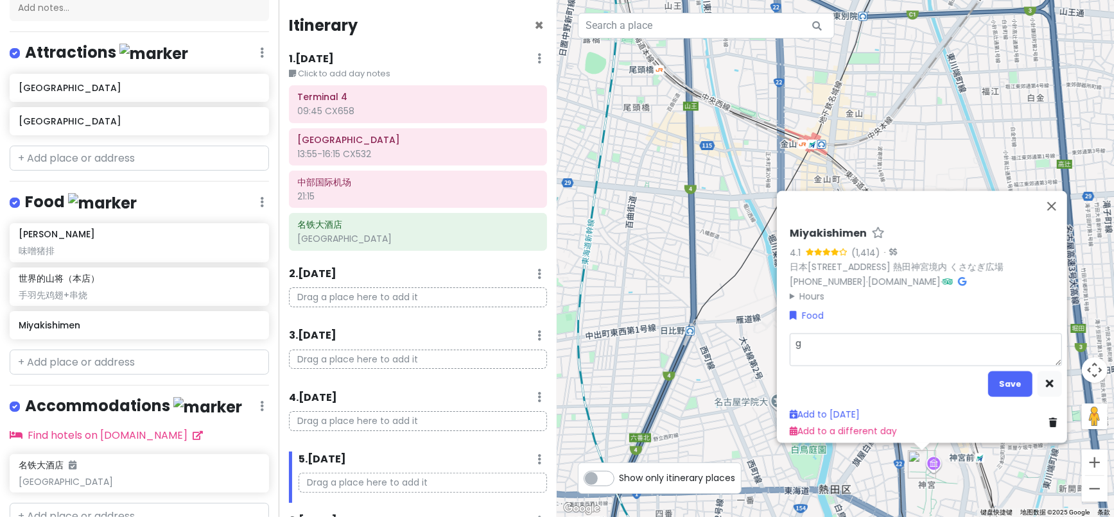
type textarea "go"
type textarea "x"
type textarea "g"
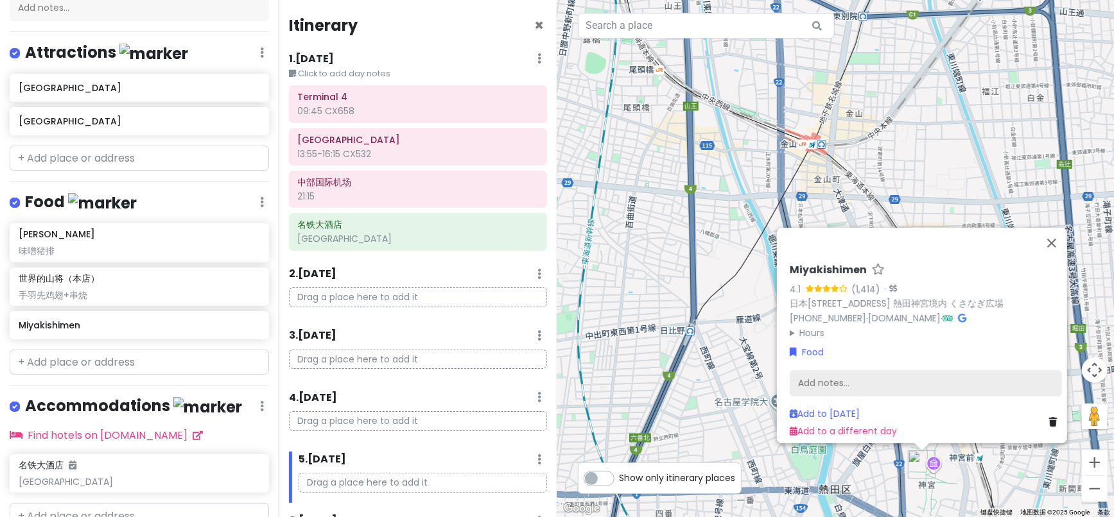
click at [827, 370] on div "Add notes..." at bounding box center [926, 383] width 272 height 27
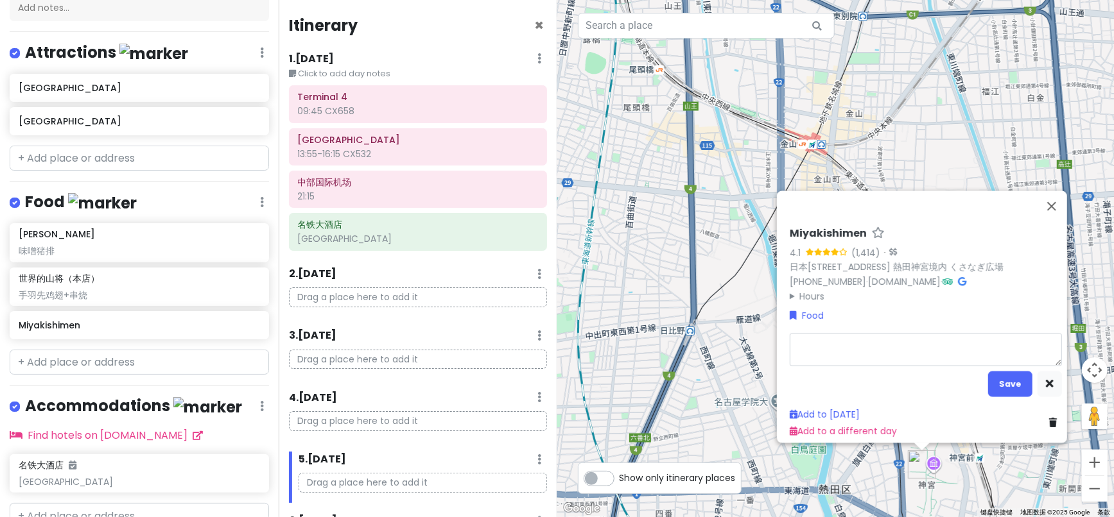
type textarea "x"
type textarea "宫面（"
type textarea "x"
type textarea "宫面"
drag, startPoint x: 996, startPoint y: 376, endPoint x: 989, endPoint y: 367, distance: 11.4
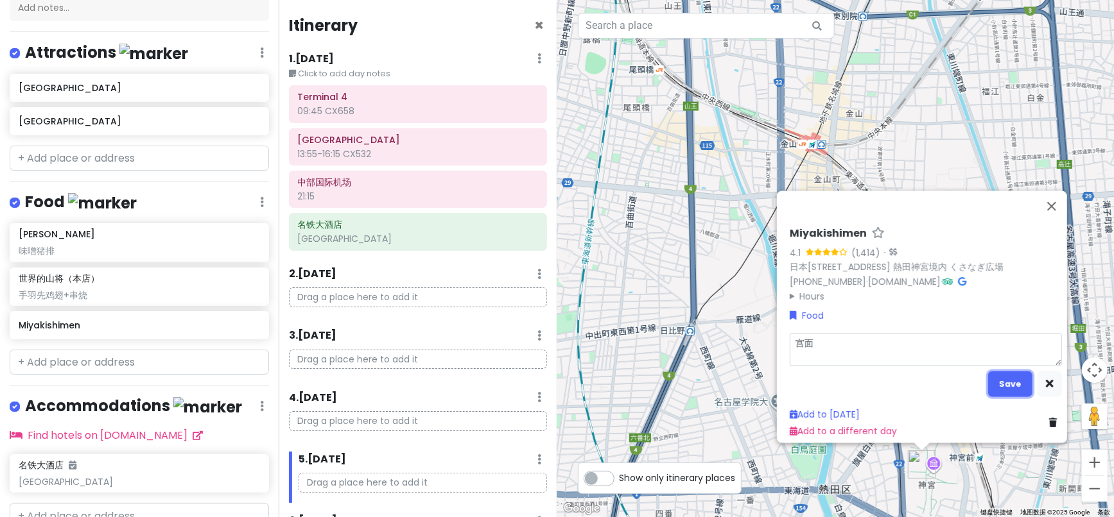
click at [996, 376] on button "Save" at bounding box center [1010, 384] width 44 height 25
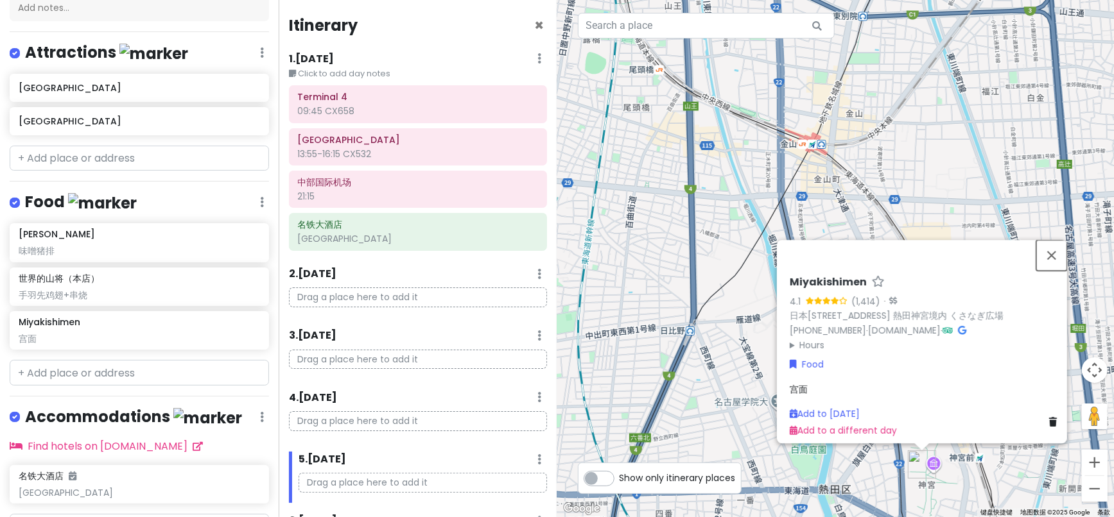
click at [1060, 240] on button "关闭" at bounding box center [1051, 255] width 31 height 31
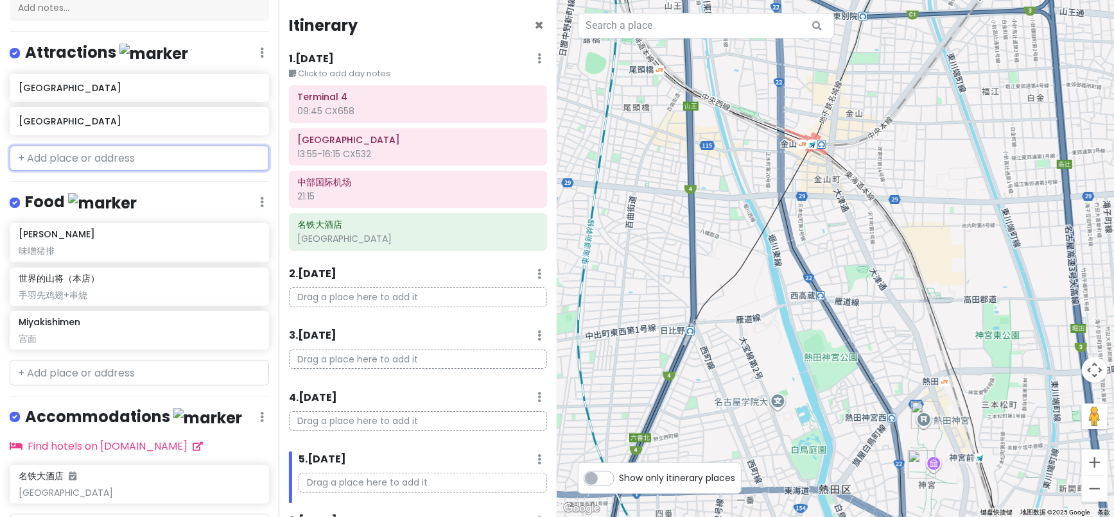
click at [42, 163] on input "text" at bounding box center [139, 159] width 259 height 26
paste input "[DEMOGRAPHIC_DATA]"
type input "[DEMOGRAPHIC_DATA]"
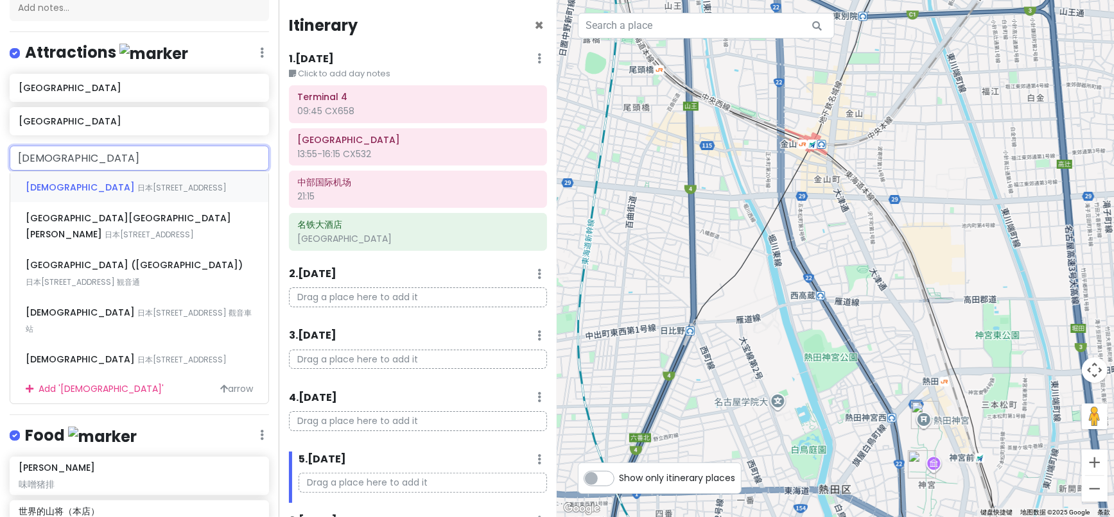
click at [162, 193] on span "日本[STREET_ADDRESS]" at bounding box center [181, 187] width 89 height 11
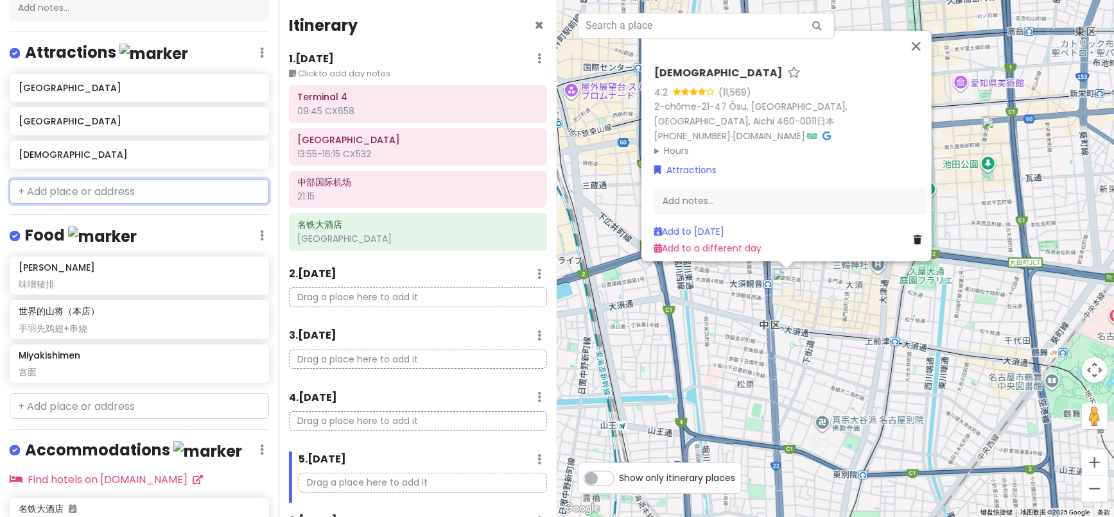
click at [41, 205] on input "text" at bounding box center [139, 192] width 259 height 26
paste input "犬山"
type input "犬山"
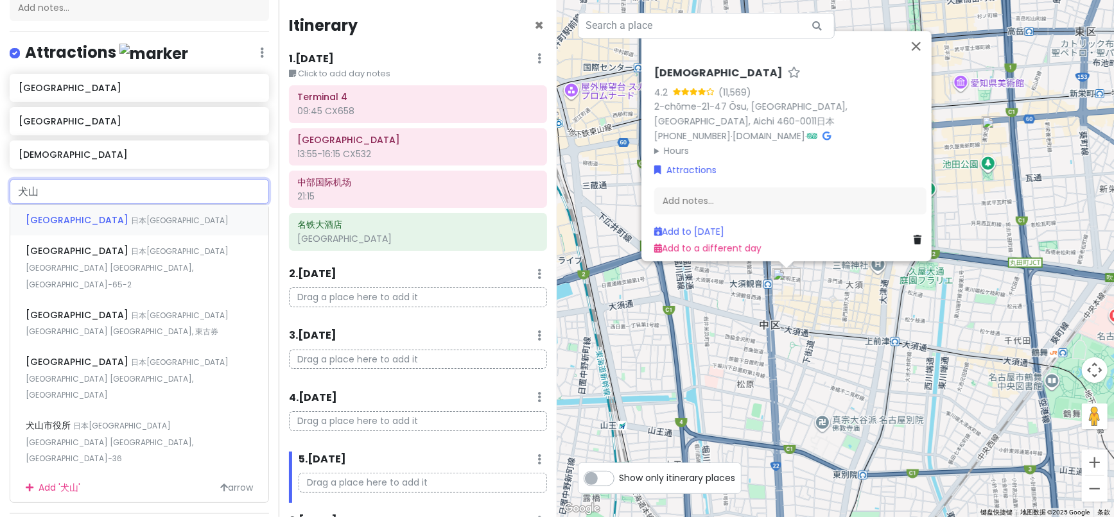
click at [131, 226] on span "日本[GEOGRAPHIC_DATA]" at bounding box center [180, 220] width 98 height 11
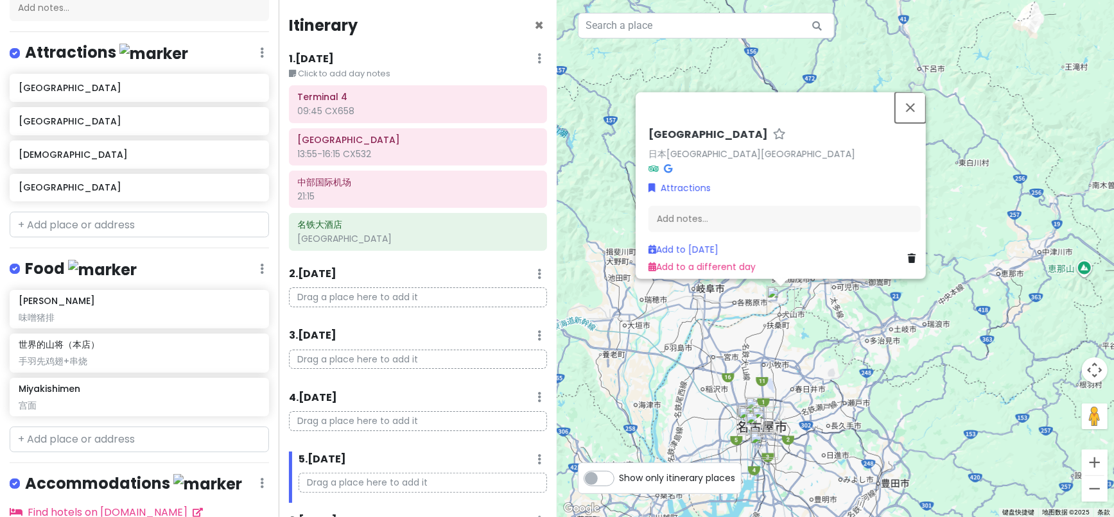
click at [916, 100] on button "关闭" at bounding box center [910, 107] width 31 height 31
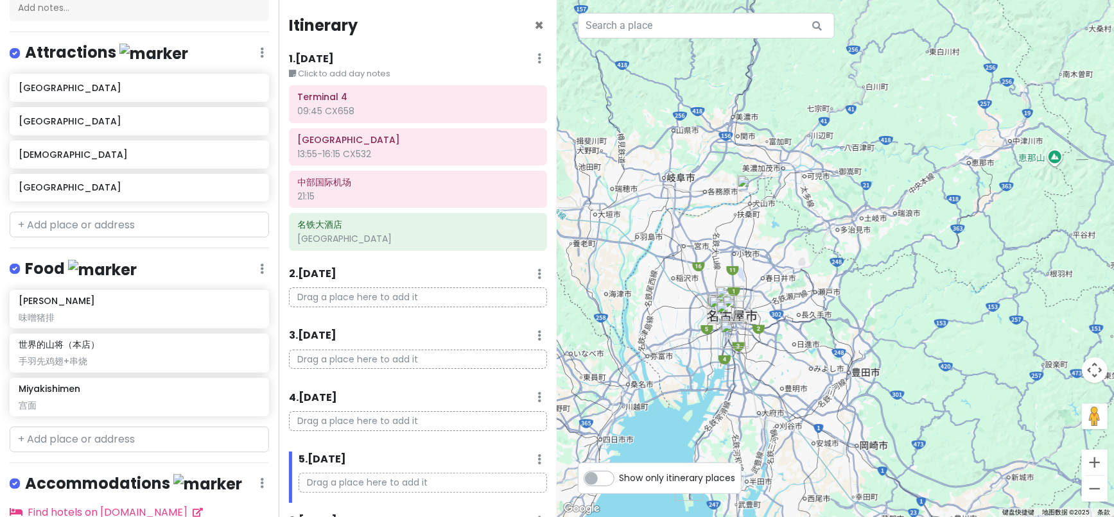
drag, startPoint x: 721, startPoint y: 242, endPoint x: 718, endPoint y: 235, distance: 7.5
click at [718, 235] on div at bounding box center [835, 258] width 557 height 517
click at [66, 451] on input "text" at bounding box center [139, 440] width 259 height 26
paste input "犬山老街享用日式小吃"
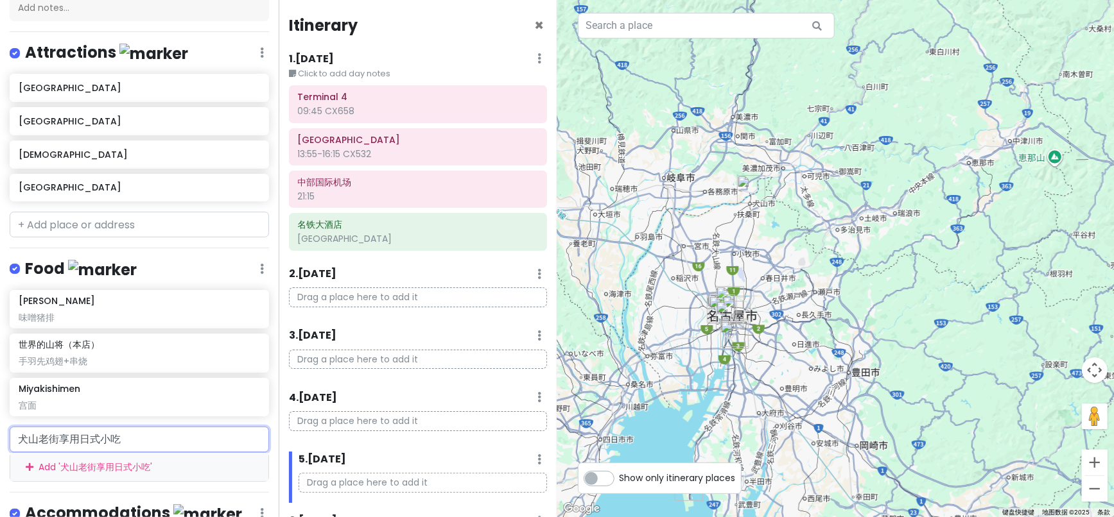
scroll to position [293, 0]
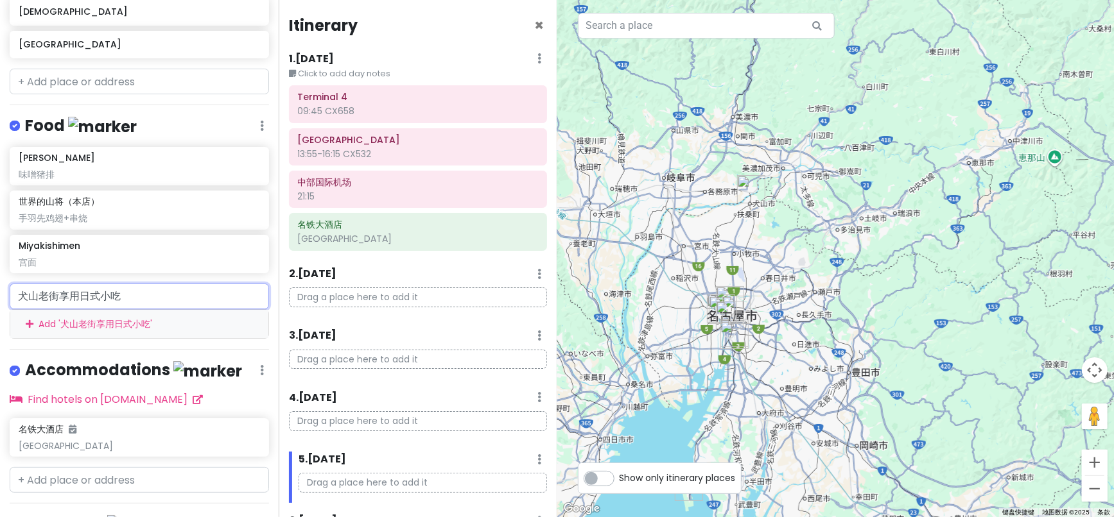
click at [144, 309] on input "犬山老街享用日式小吃" at bounding box center [139, 297] width 259 height 26
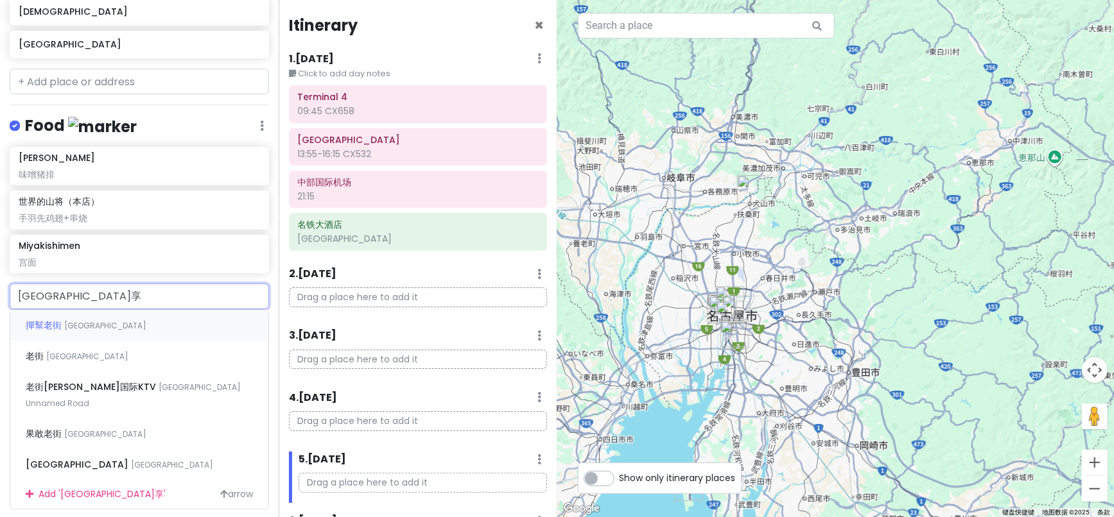
type input "[GEOGRAPHIC_DATA]"
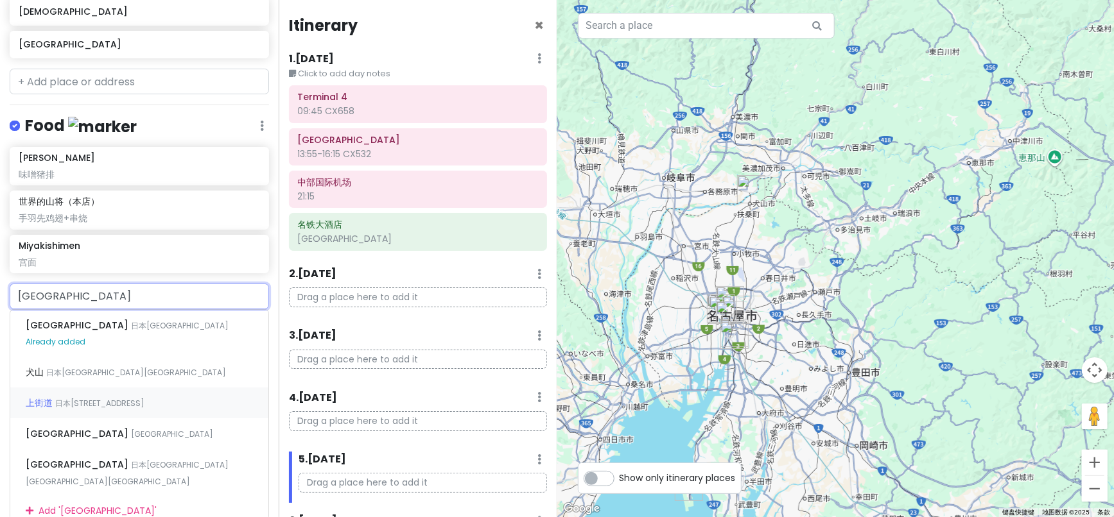
click at [131, 331] on span "日本[STREET_ADDRESS]" at bounding box center [180, 325] width 98 height 11
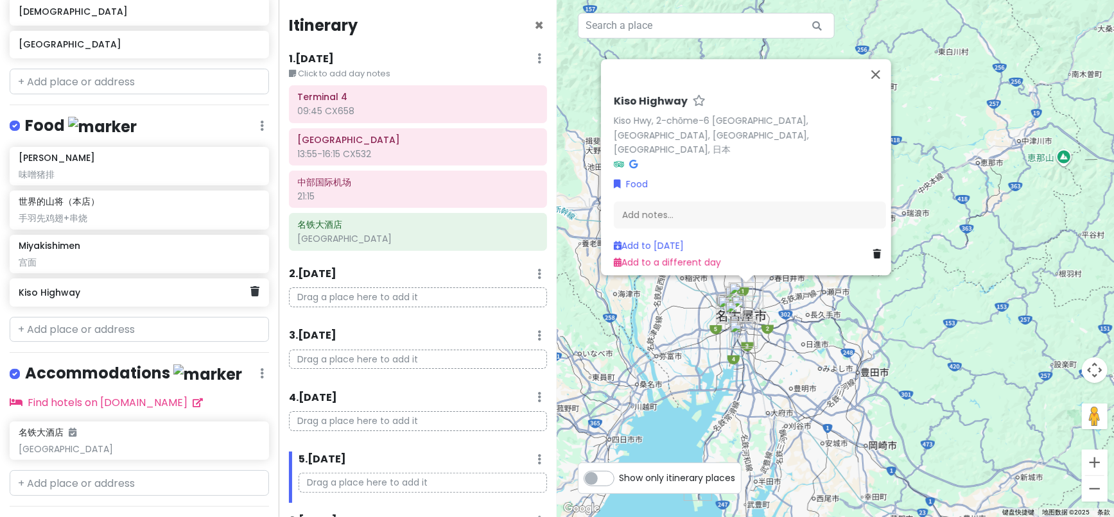
click at [250, 300] on link at bounding box center [254, 292] width 9 height 17
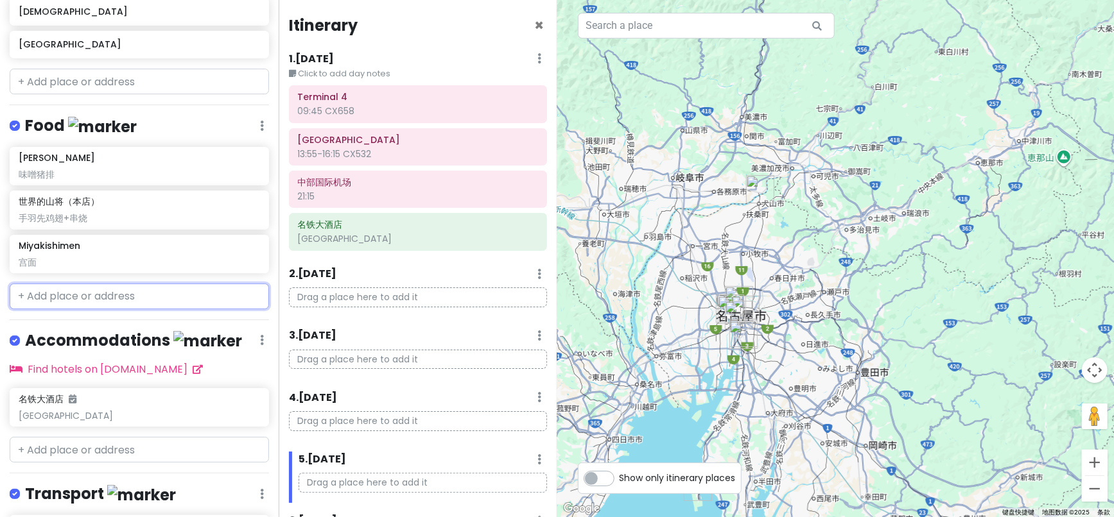
paste input "犬山老街享用日式小吃"
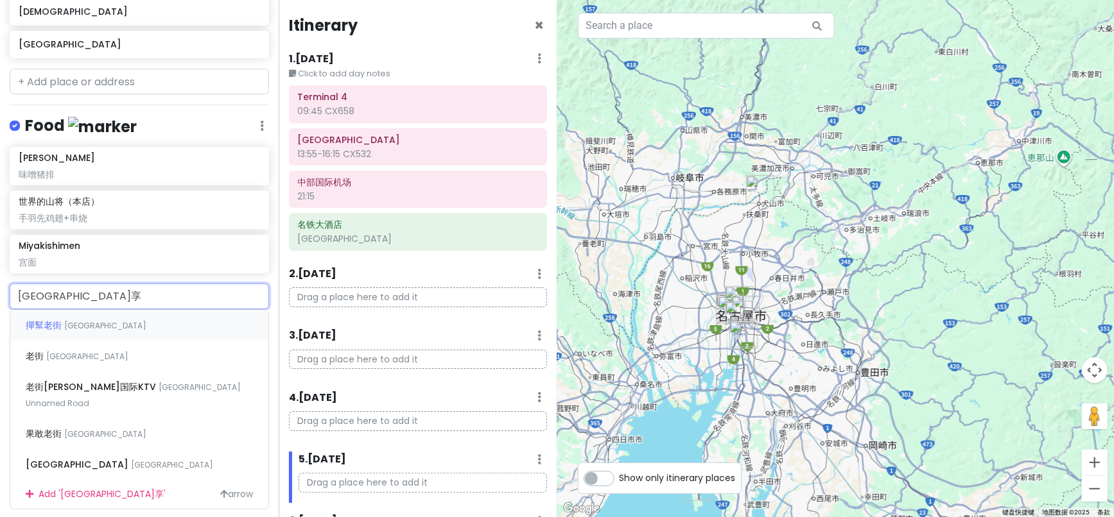
type input "[GEOGRAPHIC_DATA]"
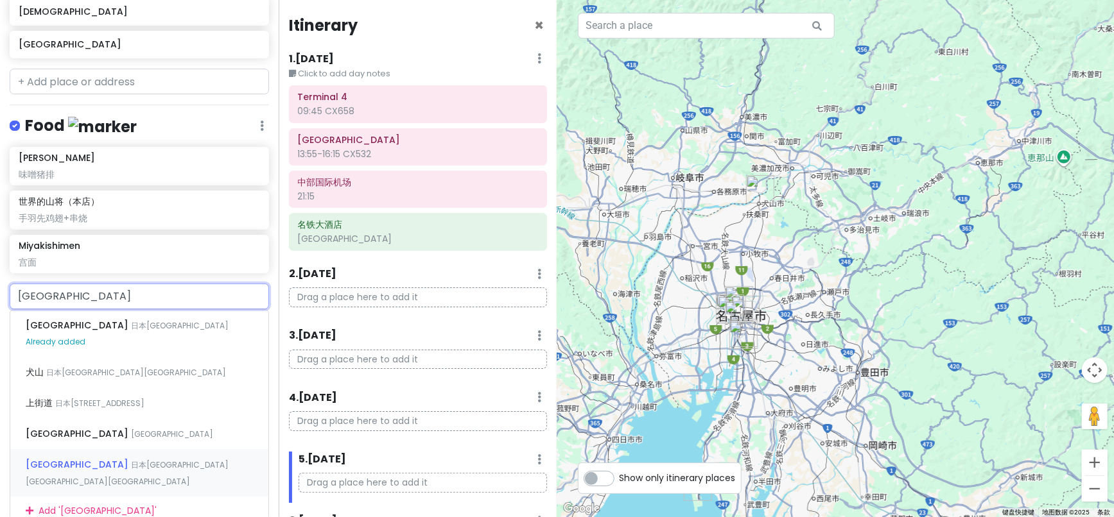
click at [94, 481] on div "[GEOGRAPHIC_DATA] 日本[GEOGRAPHIC_DATA][GEOGRAPHIC_DATA][GEOGRAPHIC_DATA]" at bounding box center [139, 473] width 258 height 48
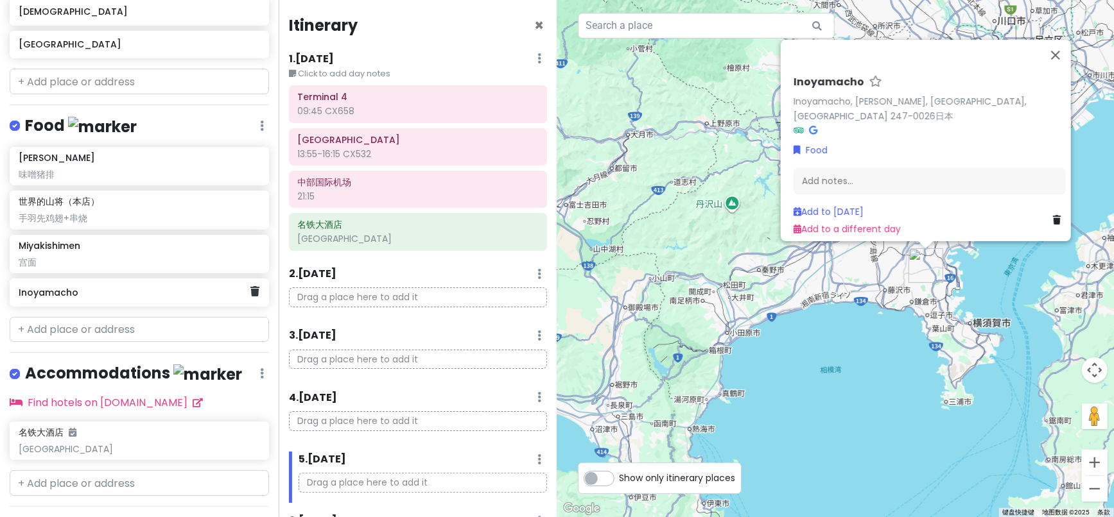
click at [248, 307] on div "Inoyamacho" at bounding box center [139, 293] width 259 height 28
click at [250, 297] on icon at bounding box center [254, 291] width 9 height 10
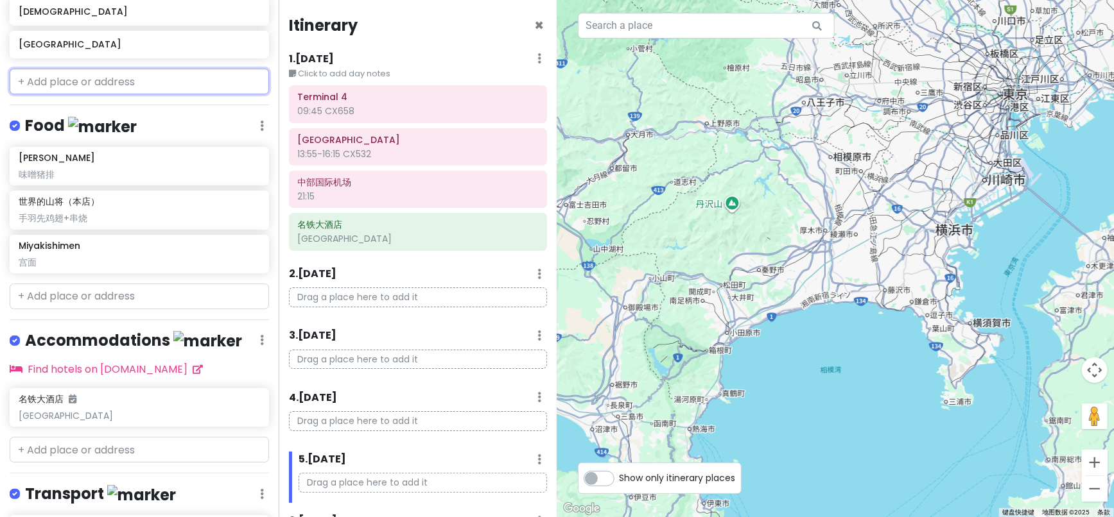
click at [58, 94] on input "text" at bounding box center [139, 82] width 259 height 26
paste input "[GEOGRAPHIC_DATA]"
type input "[GEOGRAPHIC_DATA]"
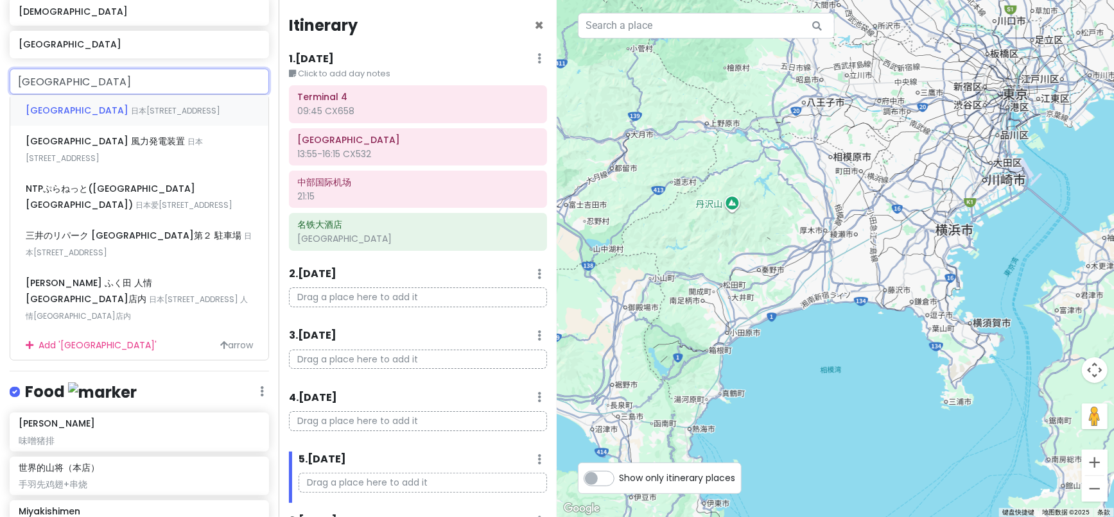
click at [85, 126] on div "[GEOGRAPHIC_DATA] 日本爱[STREET_ADDRESS]" at bounding box center [139, 110] width 258 height 31
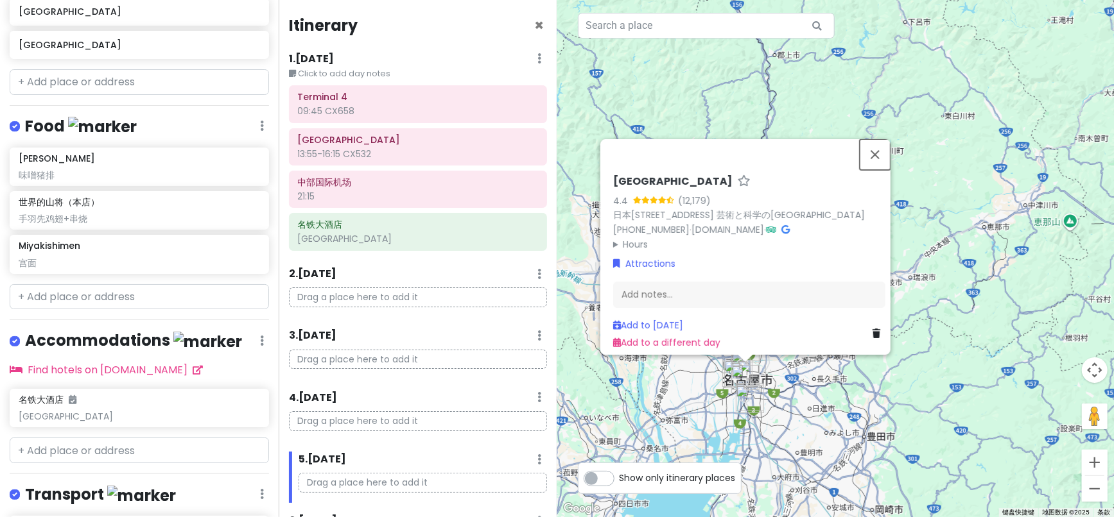
click at [882, 139] on button "关闭" at bounding box center [875, 154] width 31 height 31
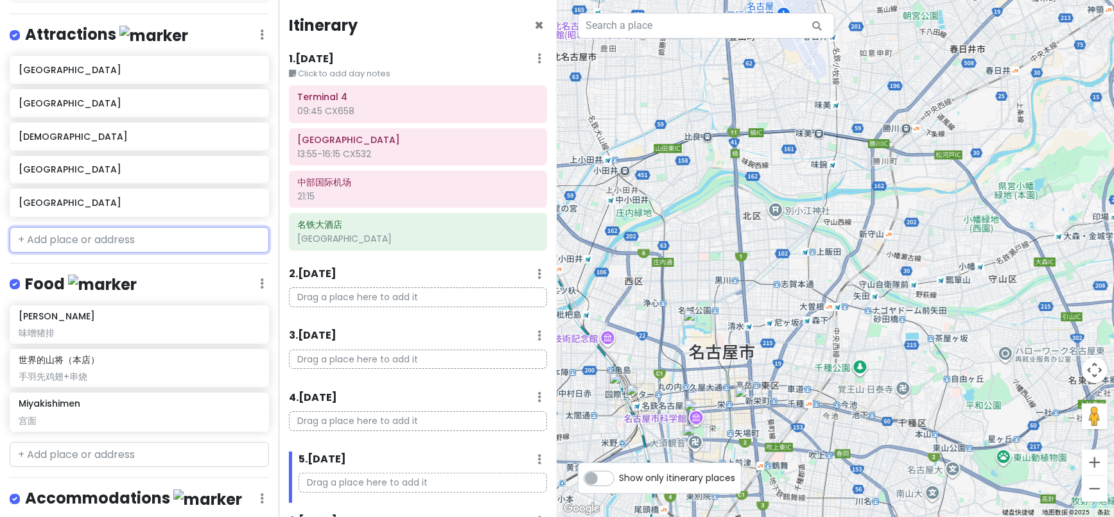
scroll to position [0, 0]
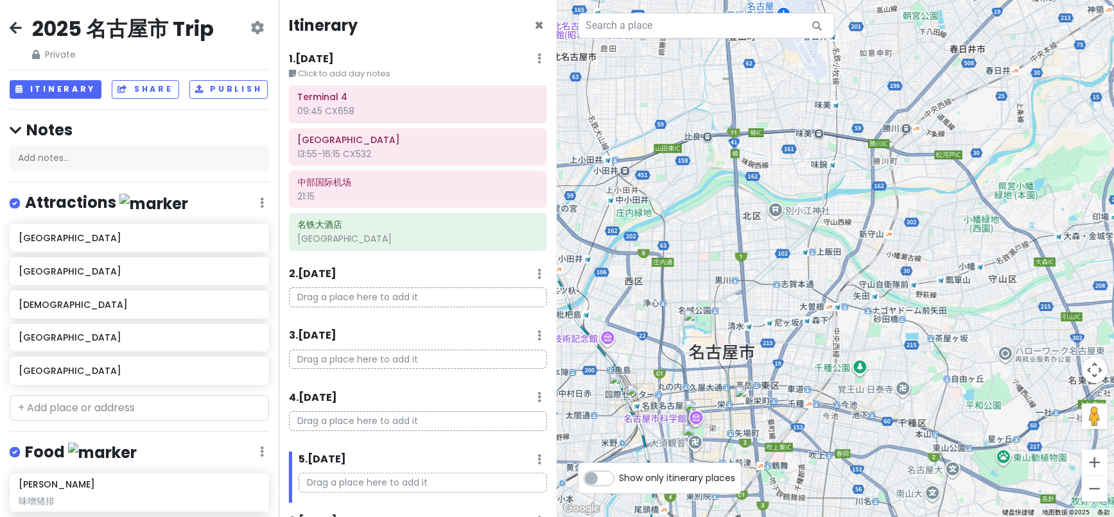
click at [15, 33] on icon at bounding box center [16, 27] width 12 height 10
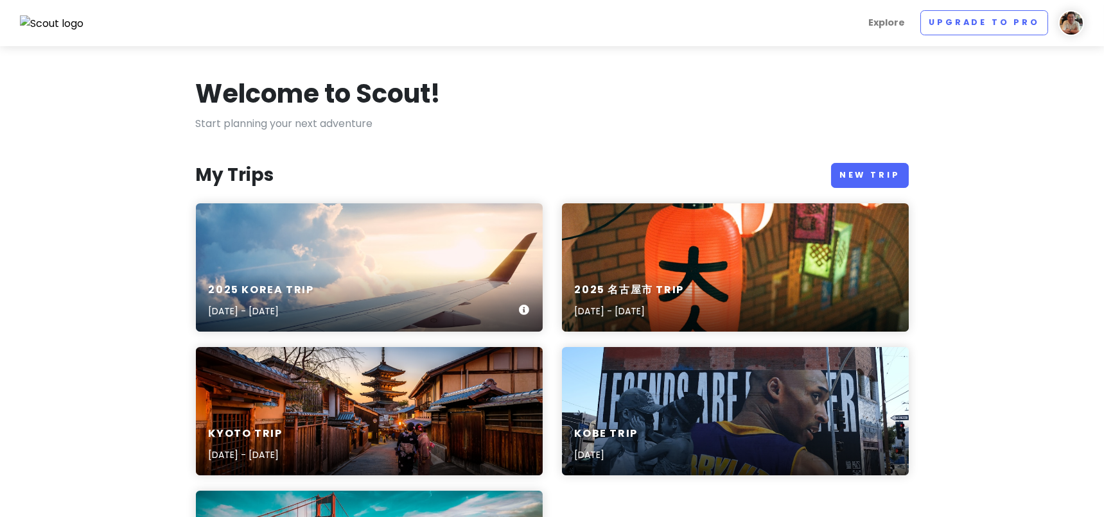
click at [367, 281] on div "2025 [GEOGRAPHIC_DATA] Trip [DATE] - [DATE]" at bounding box center [369, 301] width 347 height 61
